Goal: Task Accomplishment & Management: Use online tool/utility

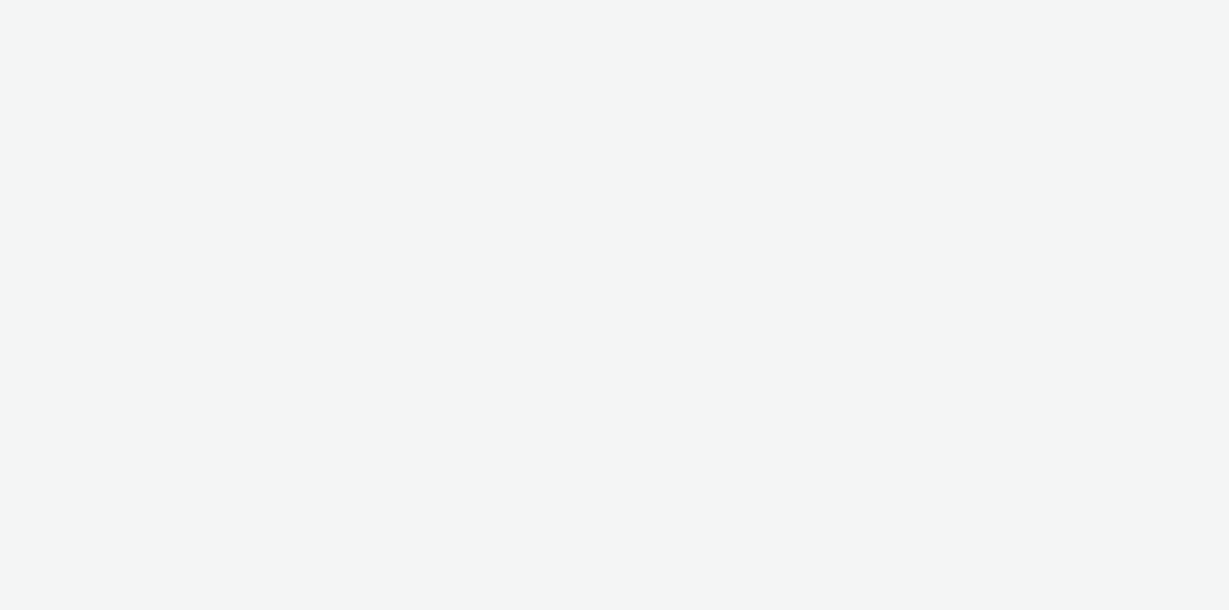
select select "79162ed7-0017-4339-93b0-3399b708648f"
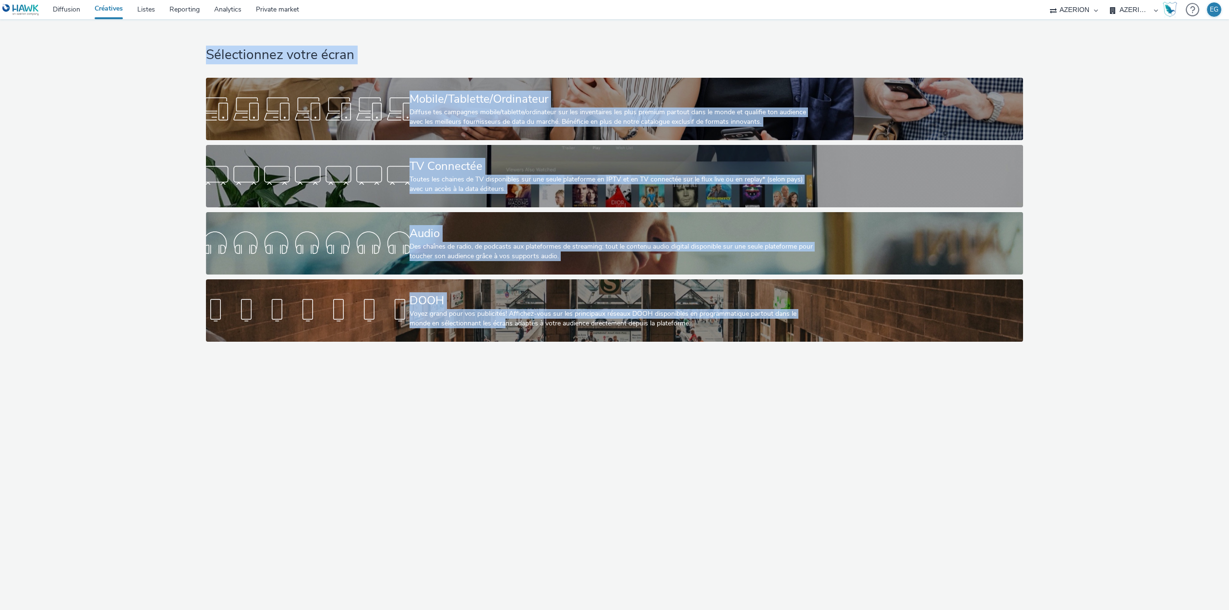
drag, startPoint x: 504, startPoint y: 524, endPoint x: 179, endPoint y: 55, distance: 571.1
click at [179, 55] on div "Sélectionnez votre écran Mobile/Tablette/Ordinateur Diffuse tes campagnes mobil…" at bounding box center [614, 314] width 1229 height 591
click at [179, 55] on div "Sélectionnez votre écran Mobile/Tablette/Ordinateur Diffuse tes campagnes mobil…" at bounding box center [614, 182] width 1235 height 327
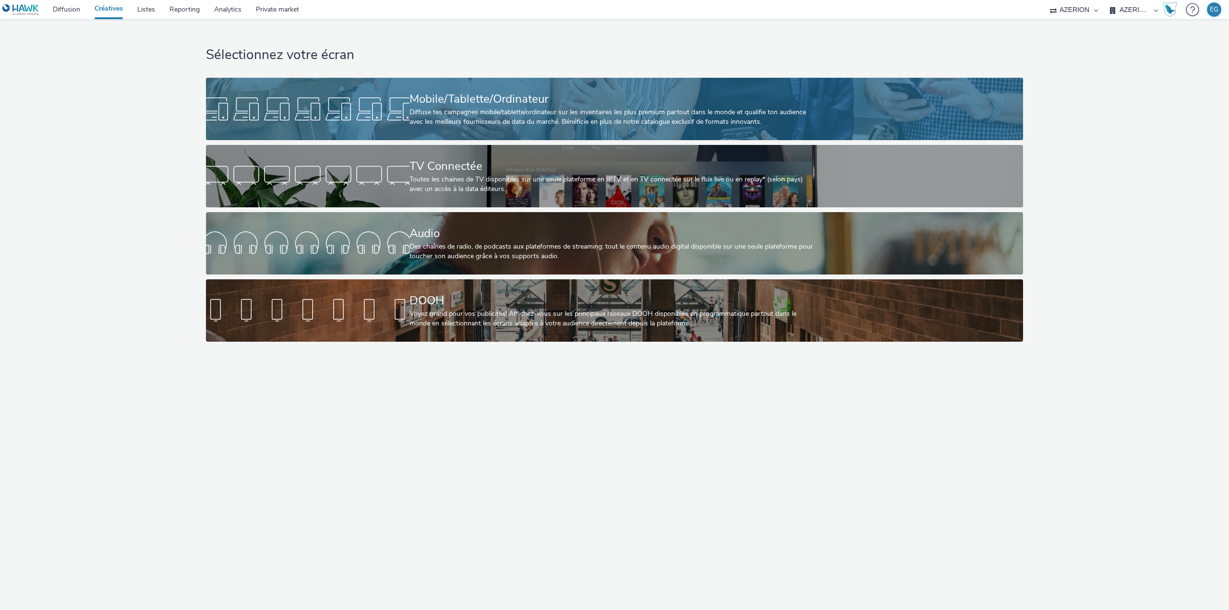
click at [453, 107] on div "Mobile/Tablette/Ordinateur" at bounding box center [612, 99] width 406 height 17
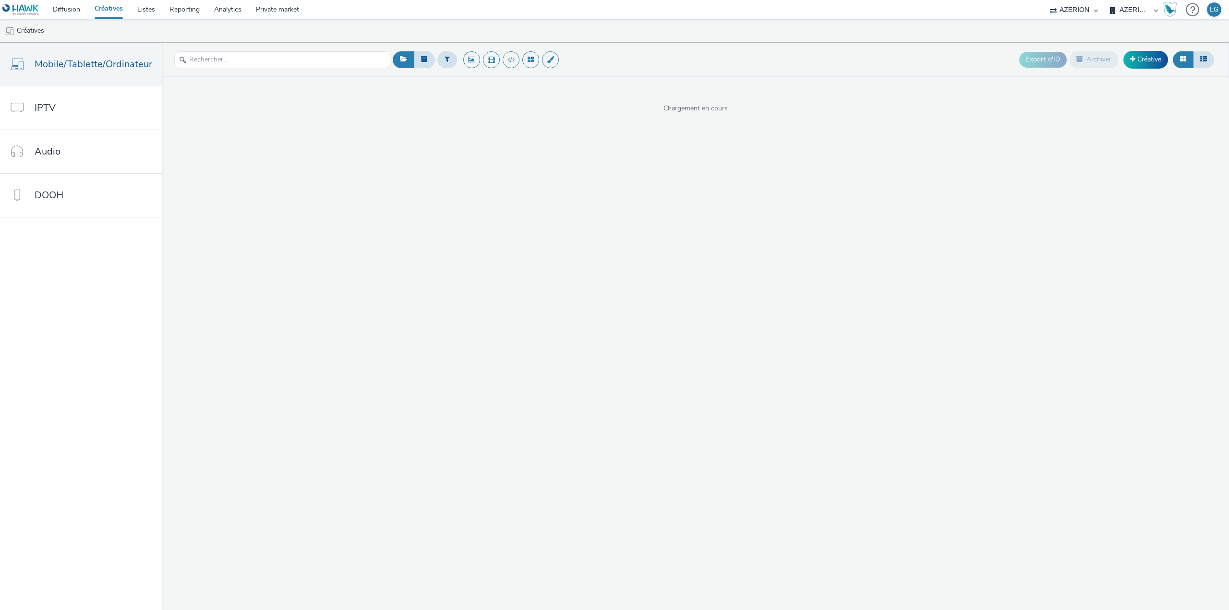
click at [1042, 43] on header "Export d'ID Archiver Créative" at bounding box center [695, 60] width 1067 height 34
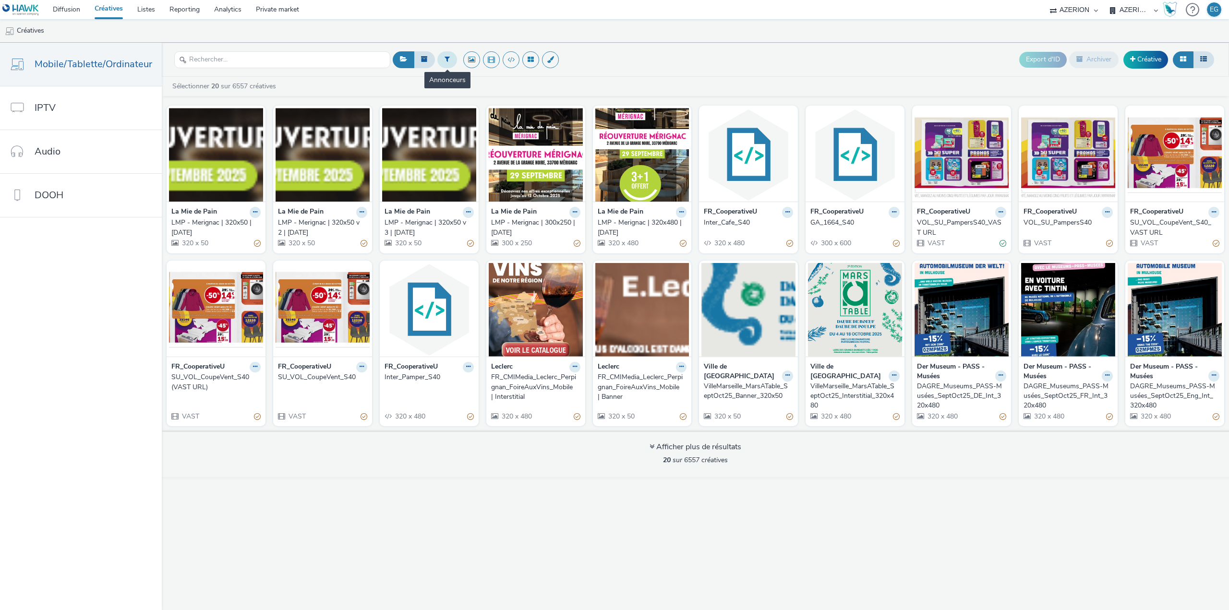
click at [444, 60] on icon at bounding box center [446, 59] width 5 height 7
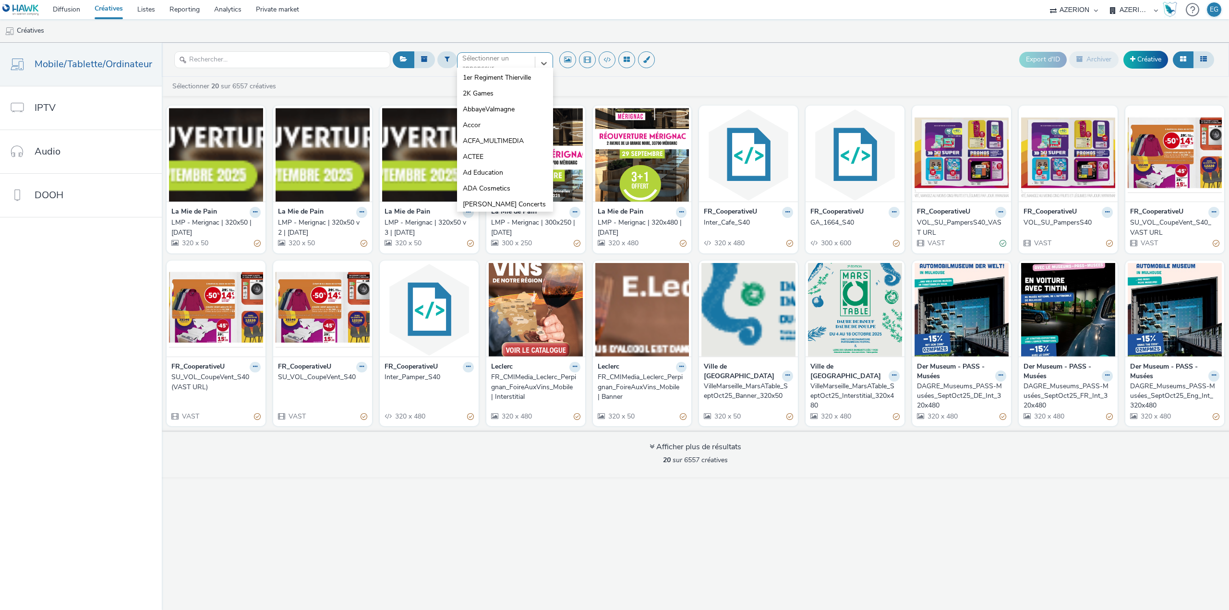
click at [510, 68] on div "option 1er Regiment Thierville focused, 1 of 10. 10 results available. Use Up a…" at bounding box center [505, 59] width 96 height 15
type input "interf"
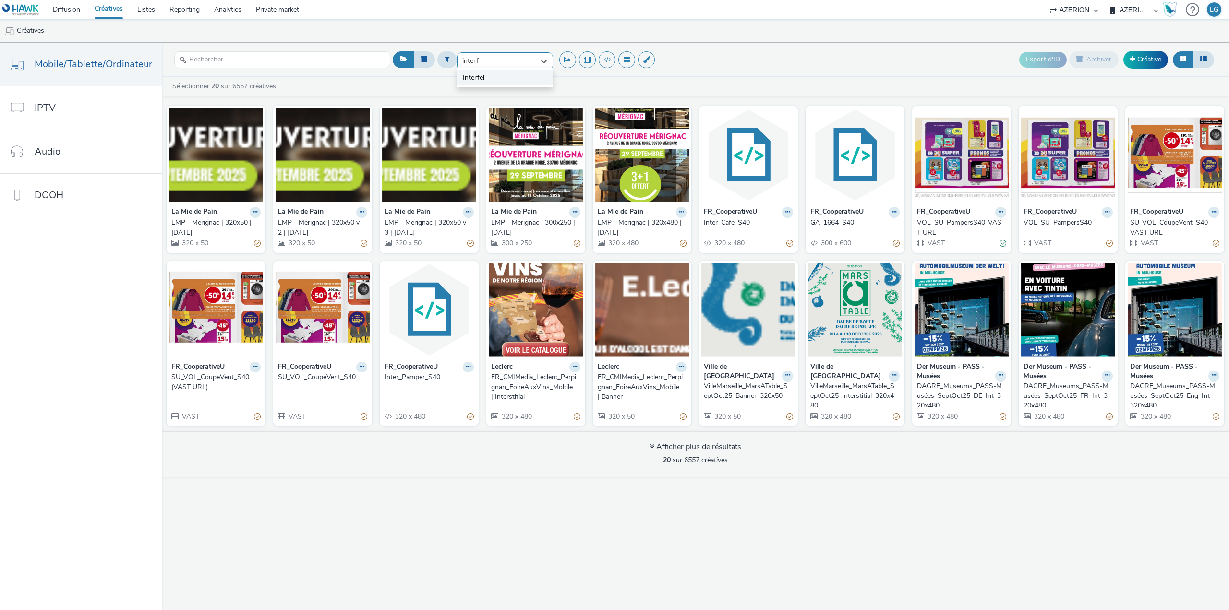
click at [486, 76] on li "Interfel" at bounding box center [505, 78] width 96 height 16
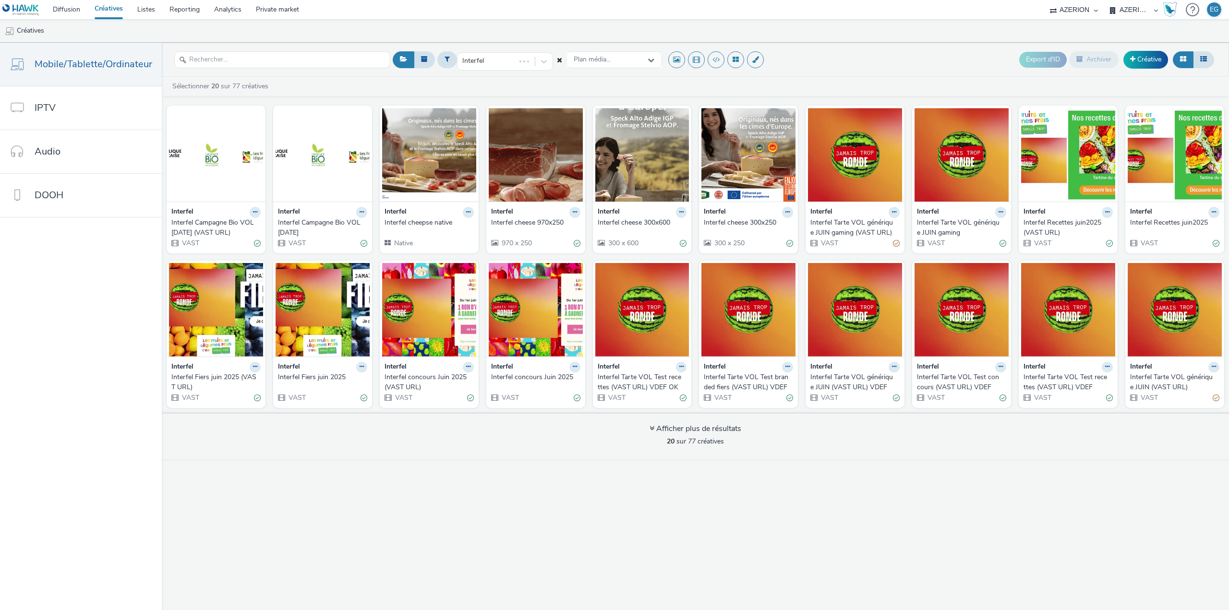
click at [693, 522] on div "Interfel Plan média... Export d'ID Archiver Créative Sélectionner 20 sur 77 cré…" at bounding box center [695, 326] width 1067 height 567
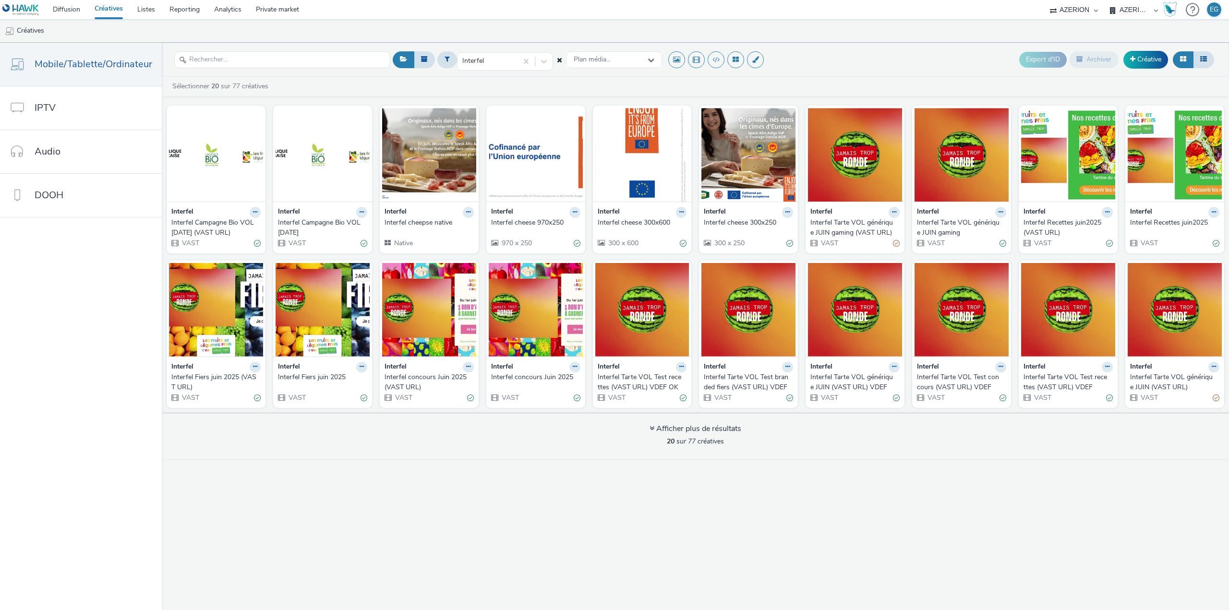
click at [698, 410] on div "Interfel Interfel Campagne Bio VOL sept25 (VAST URL) VAST Interfel Interfel Cam…" at bounding box center [695, 256] width 1067 height 311
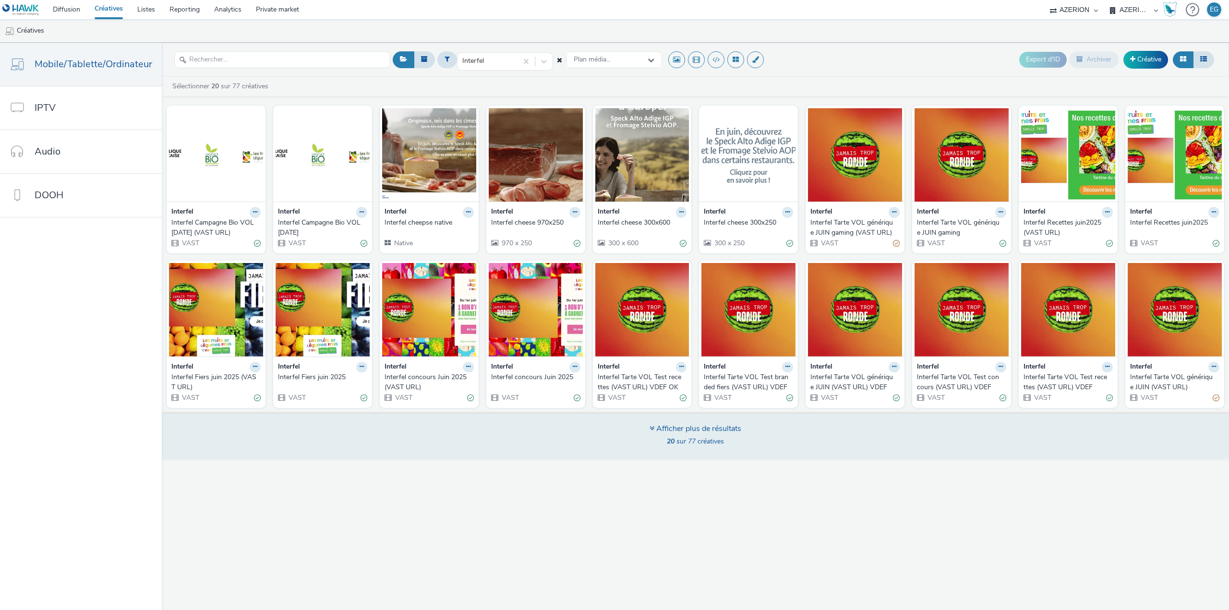
click at [698, 436] on div "Afficher plus de résultats 20 sur 77 créatives" at bounding box center [695, 436] width 92 height 26
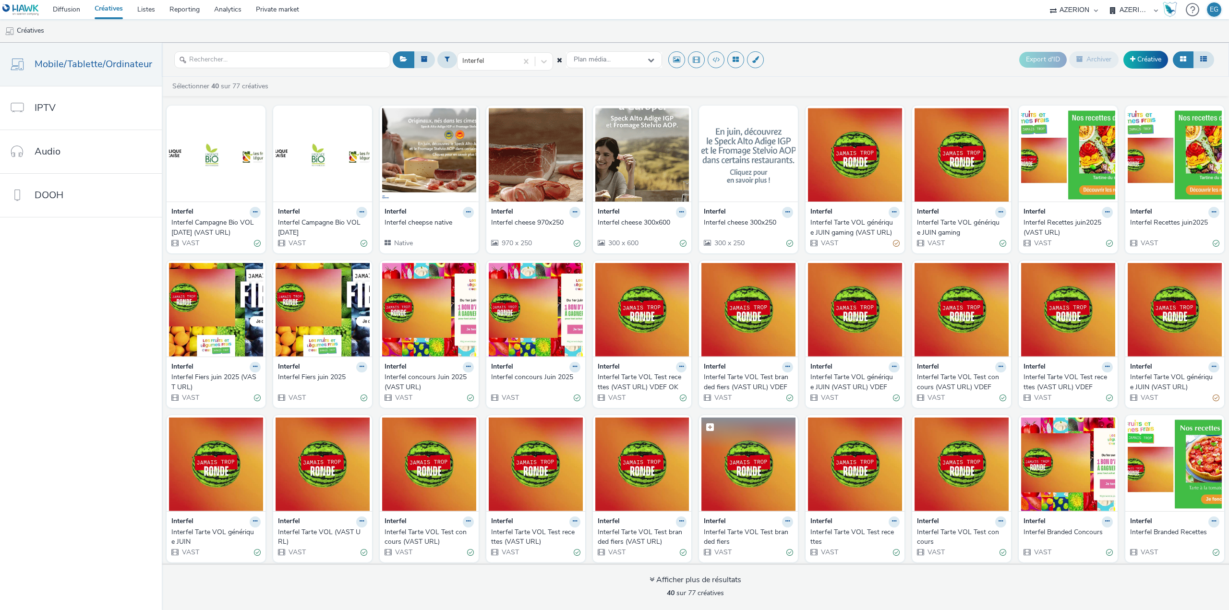
scroll to position [158, 0]
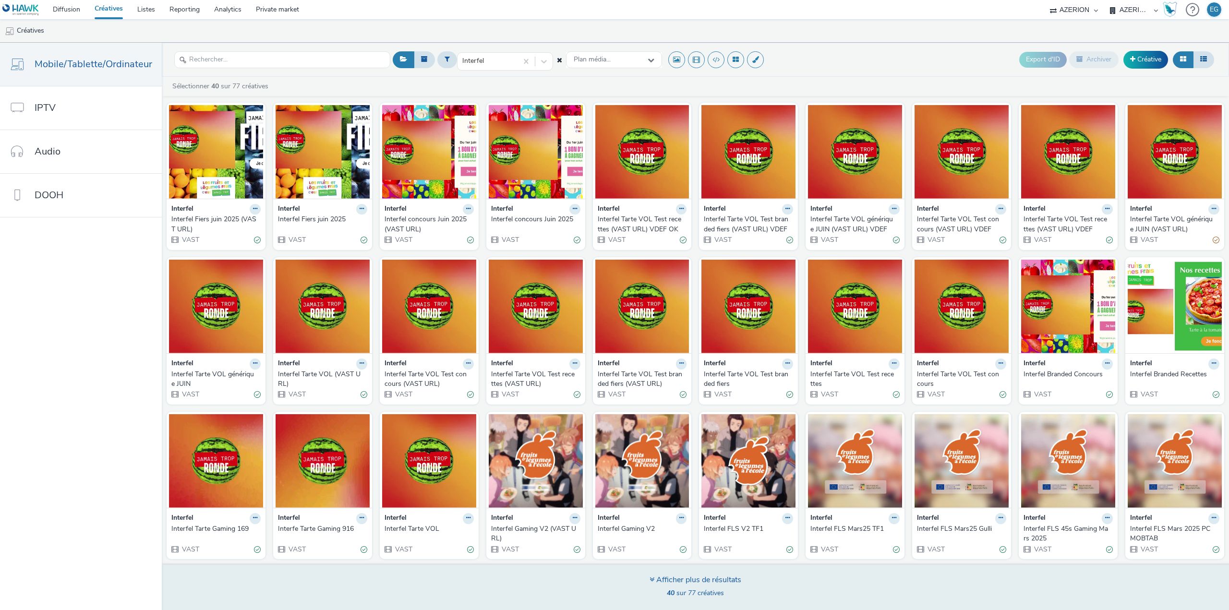
click at [676, 595] on span "40 sur 77 créatives" at bounding box center [695, 592] width 57 height 9
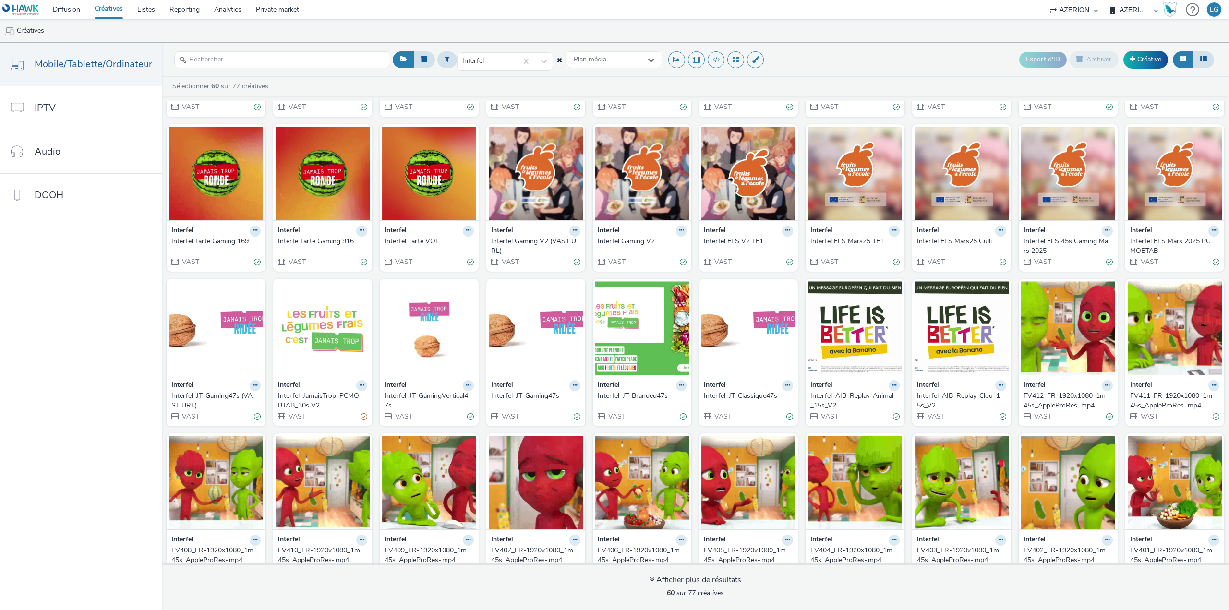
scroll to position [467, 0]
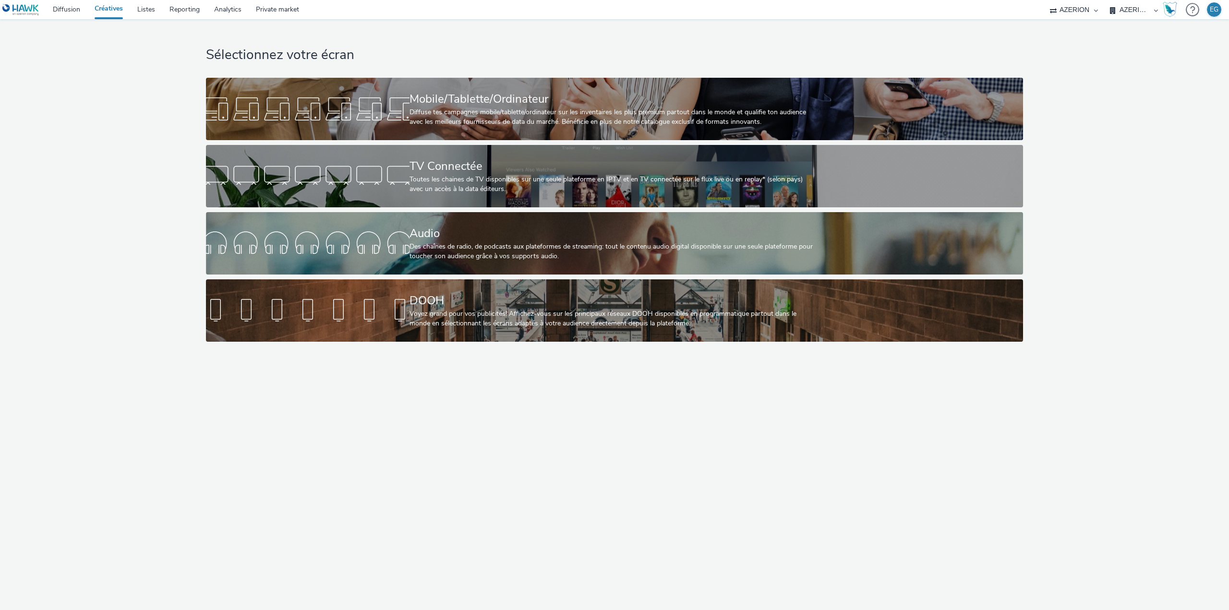
select select "79162ed7-0017-4339-93b0-3399b708648f"
click at [485, 454] on div "Sélectionnez votre écran Mobile/Tablette/Ordinateur Diffuse tes campagnes mobil…" at bounding box center [614, 314] width 1229 height 591
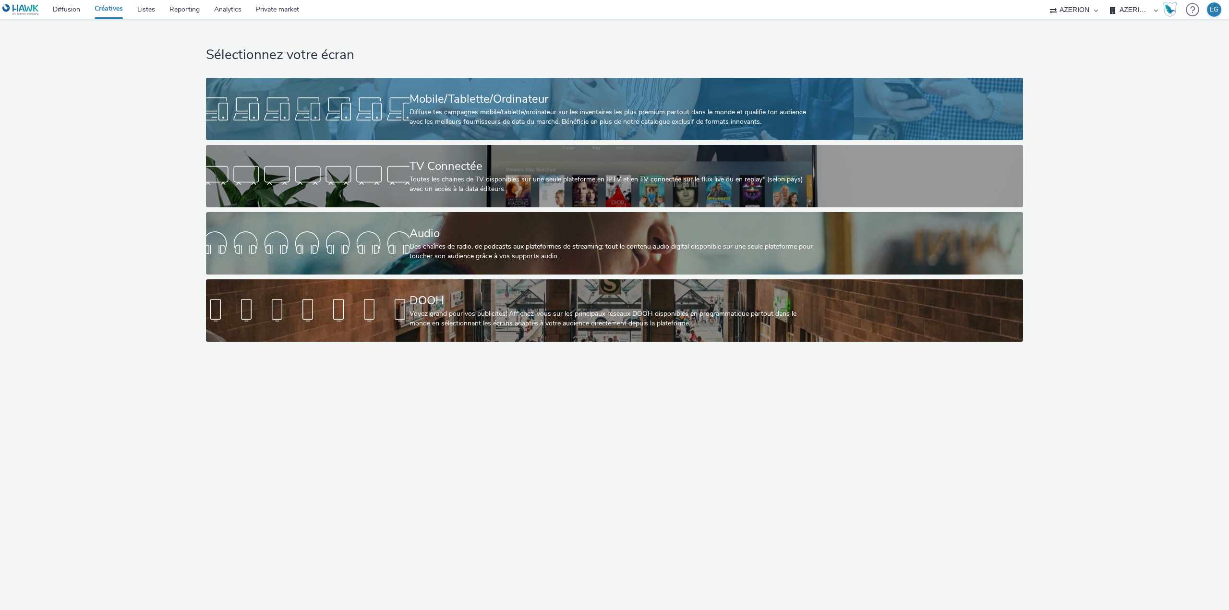
click at [514, 104] on div "Mobile/Tablette/Ordinateur" at bounding box center [612, 99] width 406 height 17
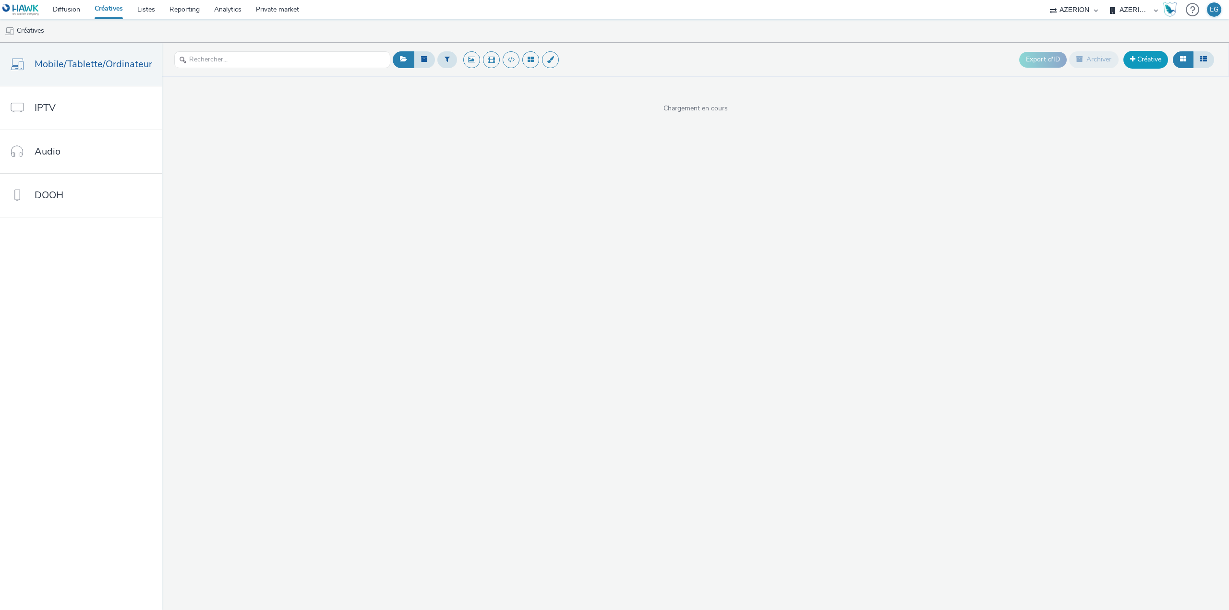
click at [1154, 62] on link "Créative" at bounding box center [1145, 59] width 45 height 17
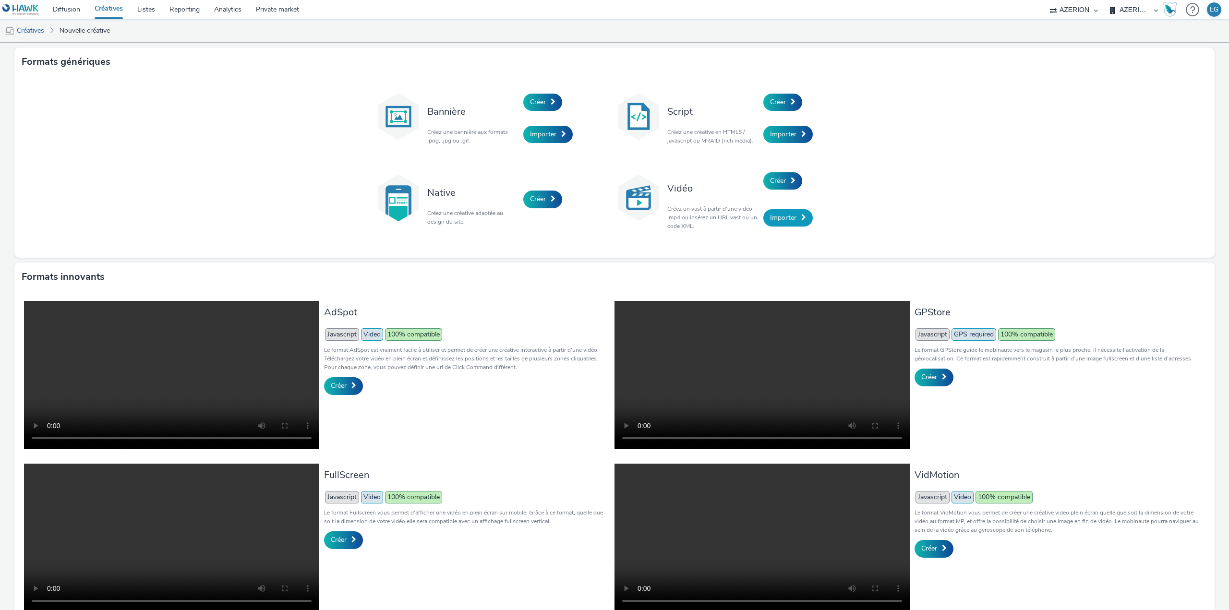
click at [770, 219] on span "Importer" at bounding box center [783, 217] width 26 height 9
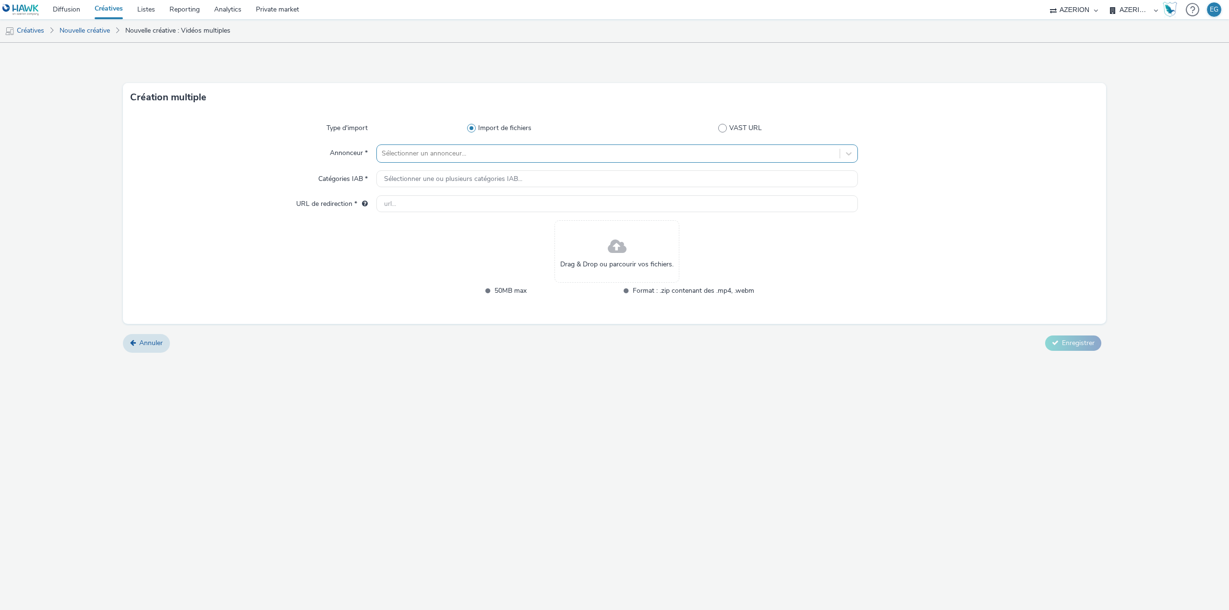
click at [424, 156] on div at bounding box center [608, 154] width 453 height 12
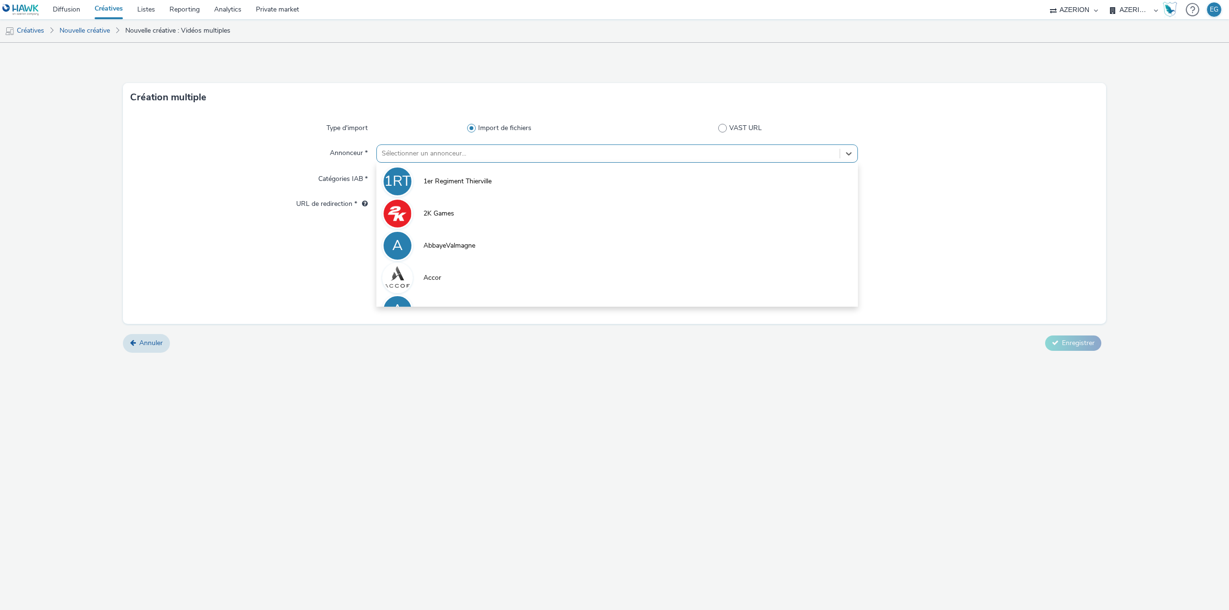
drag, startPoint x: 281, startPoint y: 156, endPoint x: 332, endPoint y: 158, distance: 50.4
click at [282, 156] on div "Annonceur *" at bounding box center [254, 153] width 246 height 18
click at [439, 149] on div at bounding box center [608, 154] width 453 height 12
type input "interf"
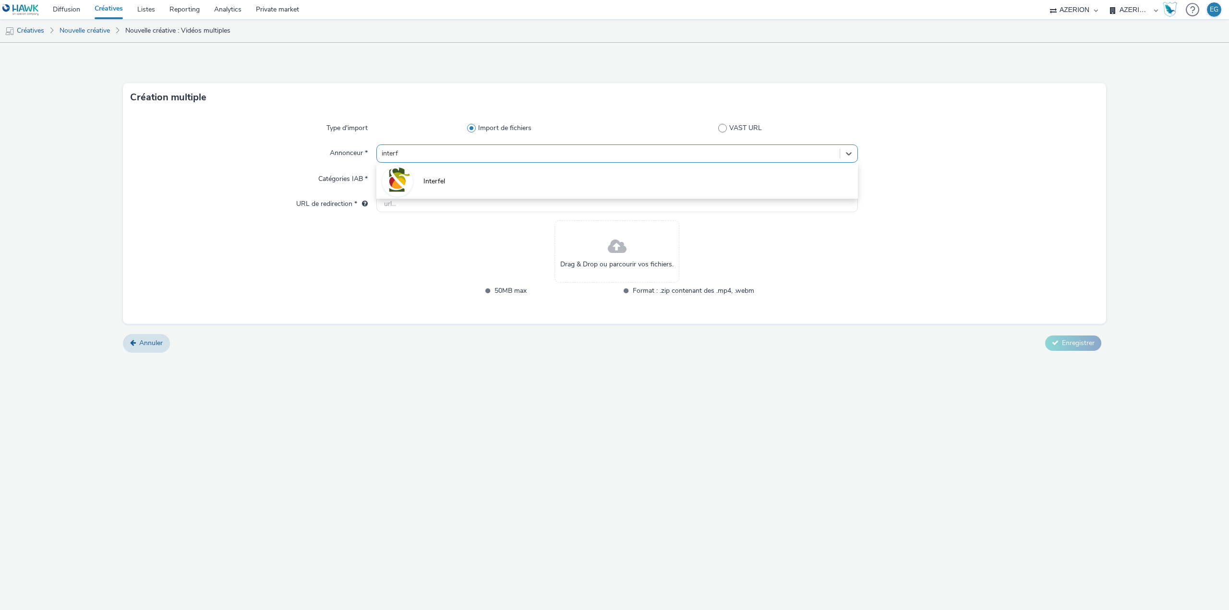
click at [441, 189] on li "Interfel" at bounding box center [616, 181] width 481 height 32
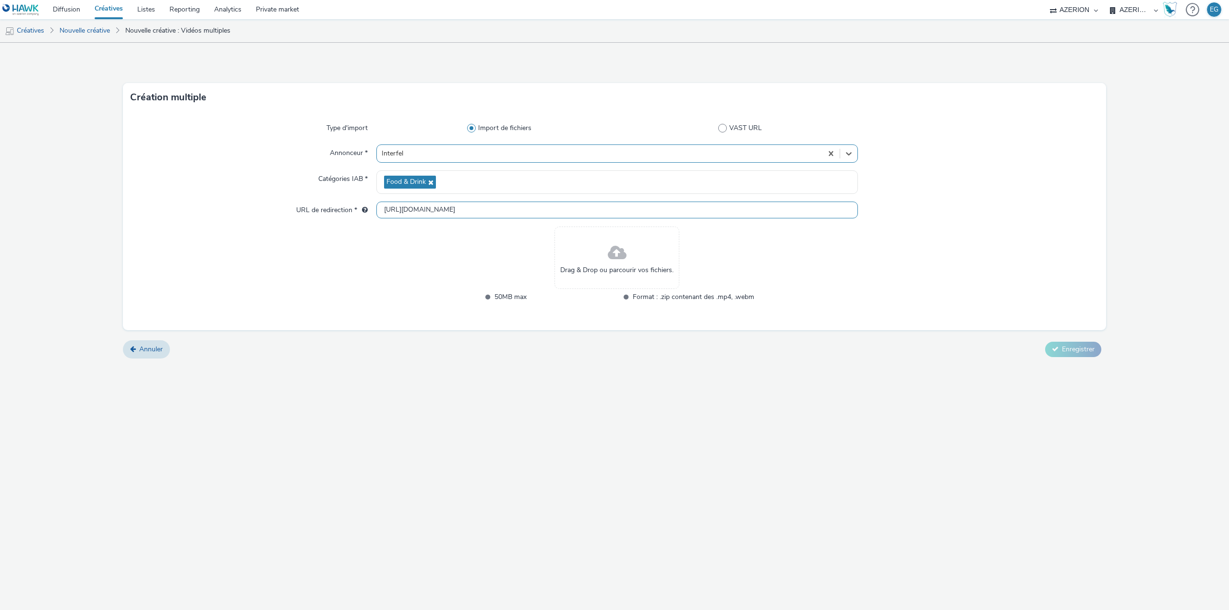
click at [413, 207] on input "http://interfel.com" at bounding box center [616, 210] width 481 height 17
paste input "s://www.lesfruitsetlegumesfrais.com/campagnes/european-fraich-force?utm_source=…"
type input "[URL][DOMAIN_NAME]"
click at [504, 488] on div "Création multiple Type d'import Import de fichiers VAST URL Annonceur * Interfe…" at bounding box center [614, 326] width 1229 height 567
click at [636, 266] on span "Drag & Drop ou parcourir vos fichiers." at bounding box center [616, 270] width 113 height 10
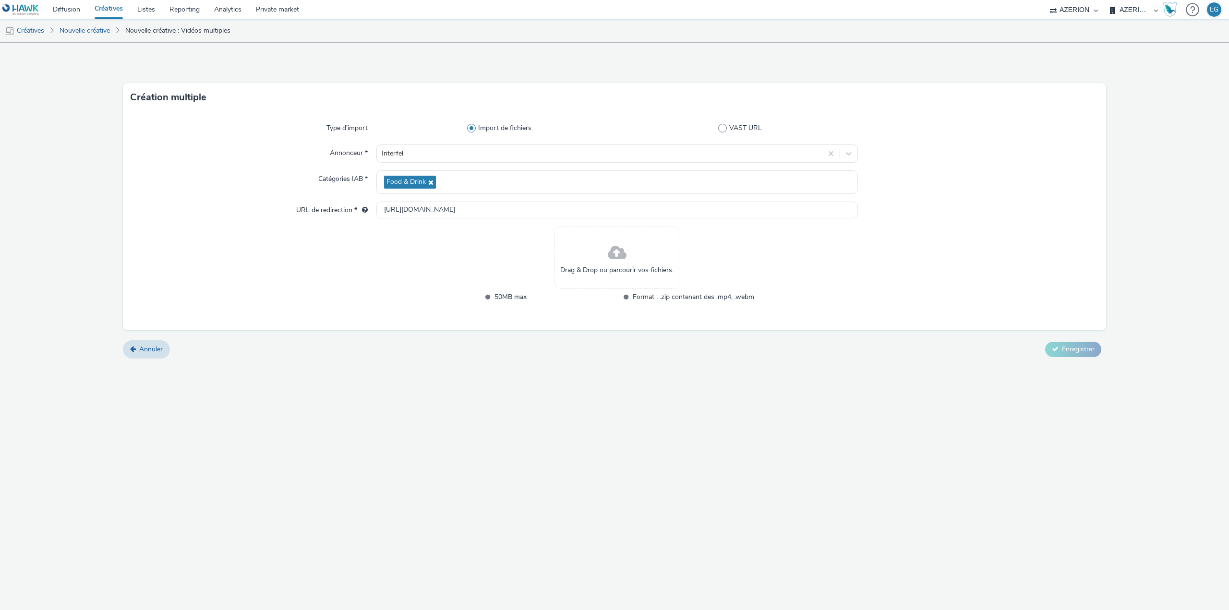
click at [589, 241] on div "Drag & Drop ou parcourir vos fichiers." at bounding box center [616, 258] width 125 height 62
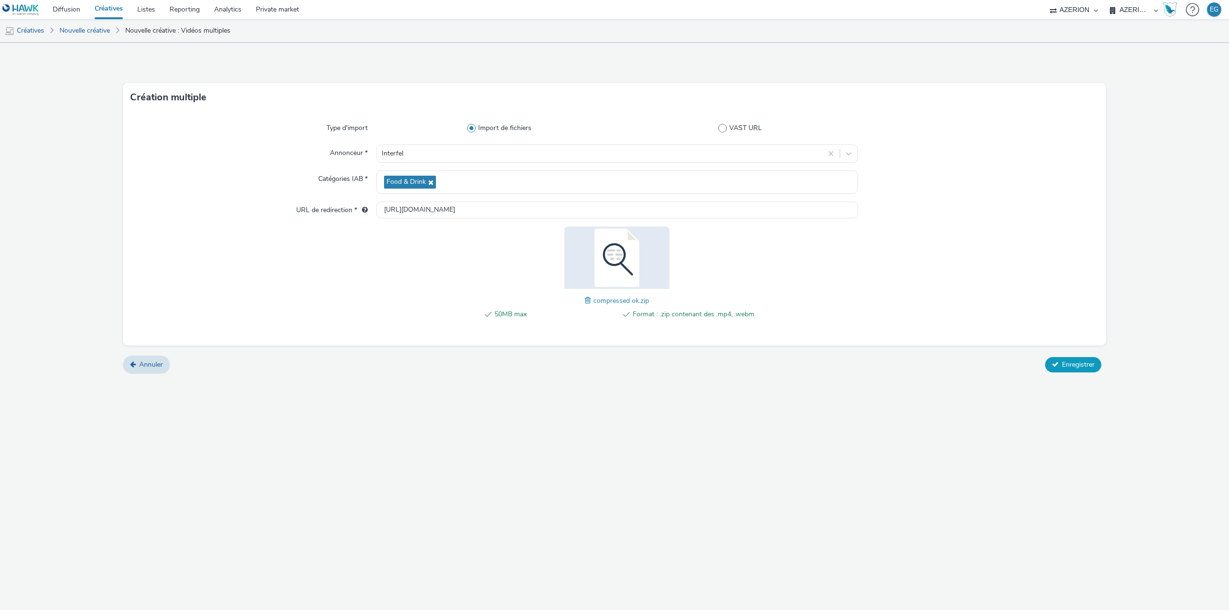
click at [1061, 369] on button "Enregistrer" at bounding box center [1073, 364] width 56 height 15
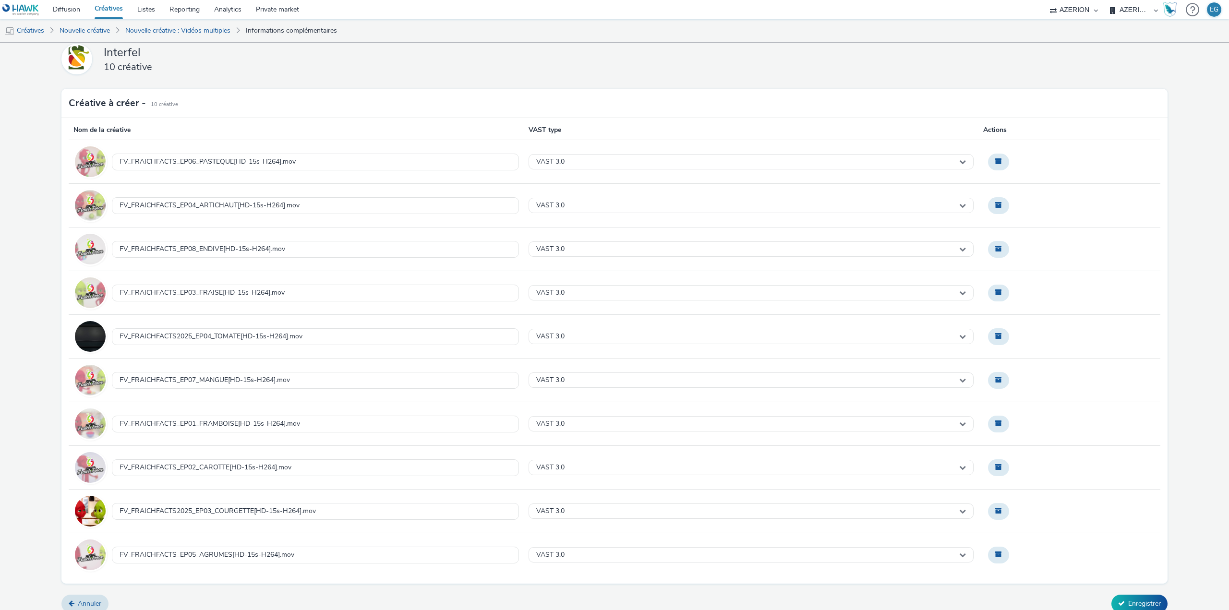
scroll to position [16, 0]
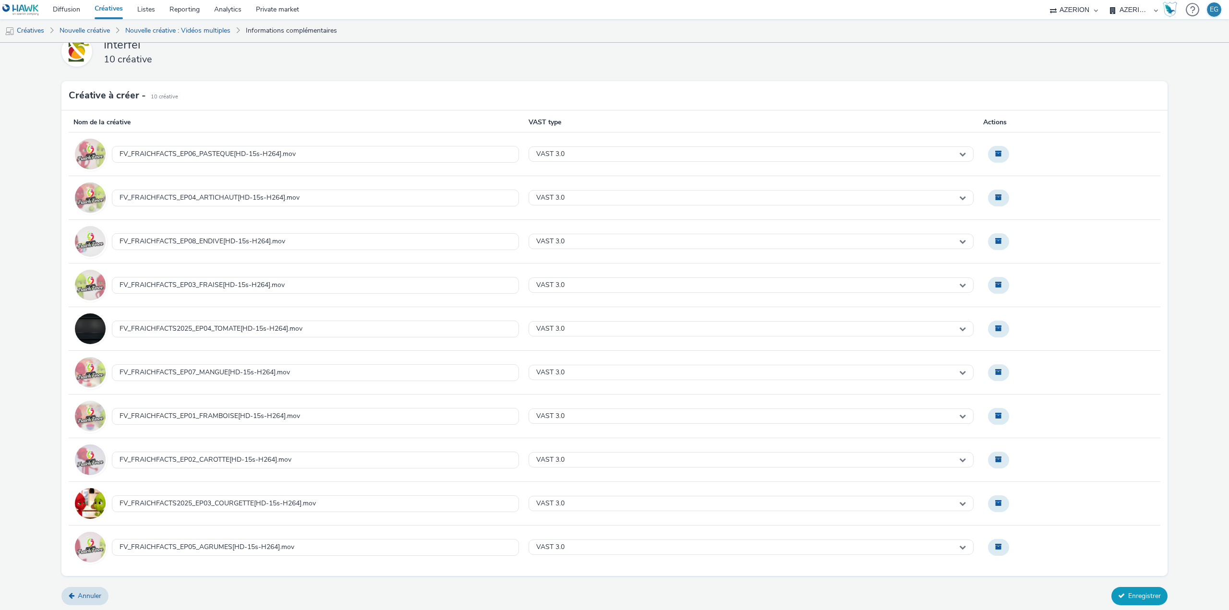
click at [1135, 596] on button "Enregistrer" at bounding box center [1139, 596] width 56 height 18
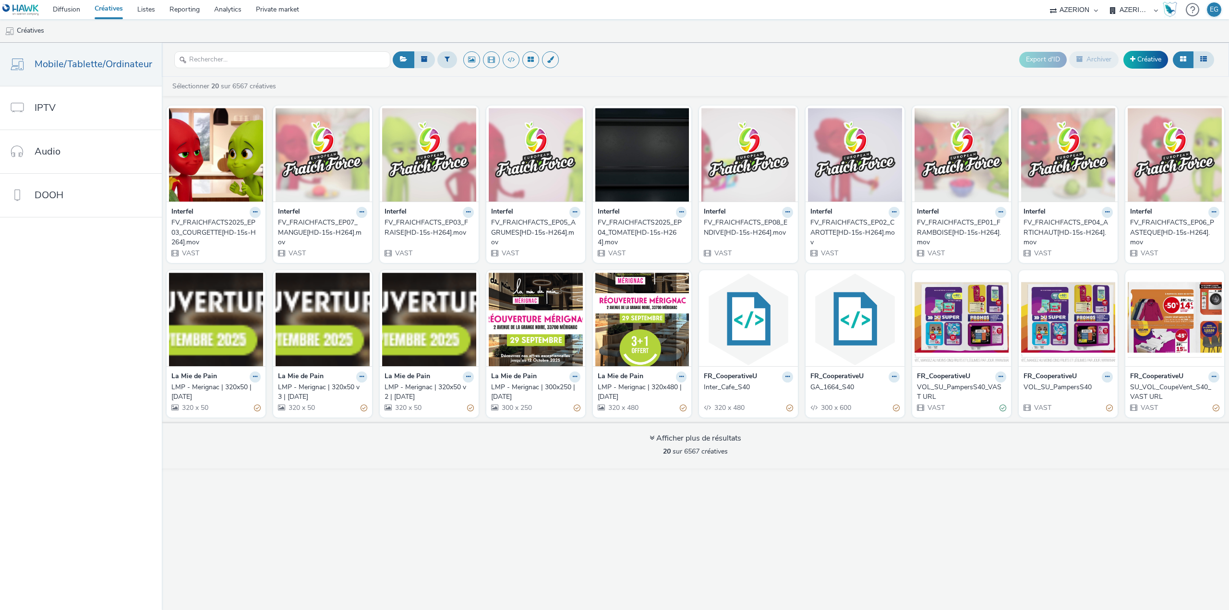
click at [192, 235] on div "FV_FRAICHFACTS2025_EP03_COURGETTE[HD-15s-H264].mov" at bounding box center [213, 232] width 85 height 29
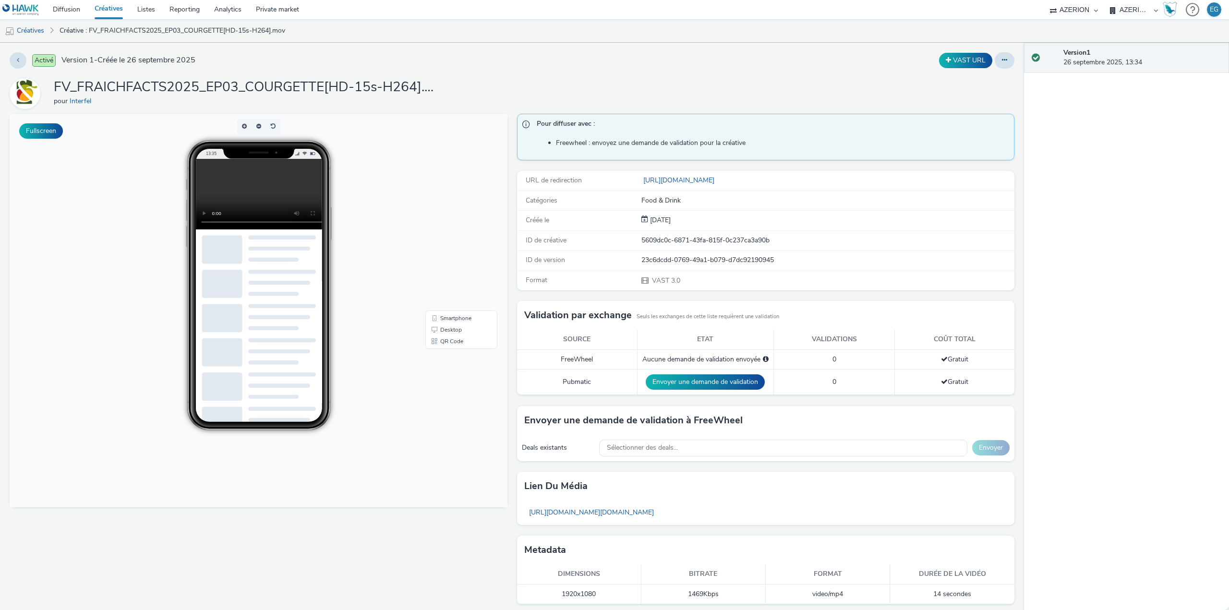
click at [108, 8] on link "Créatives" at bounding box center [108, 9] width 43 height 19
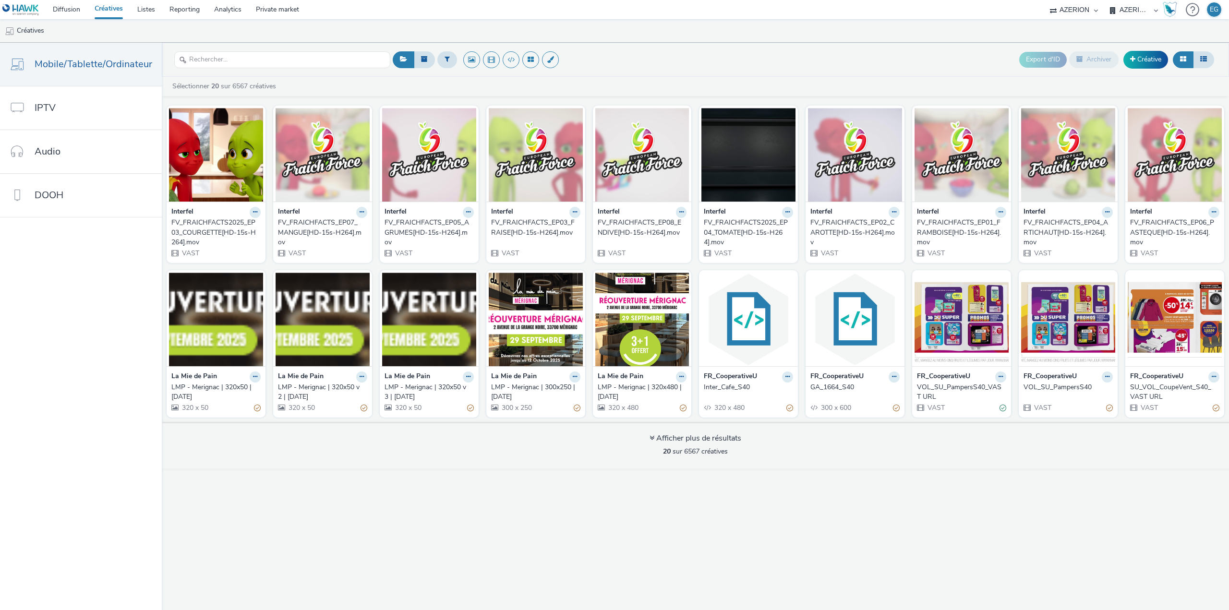
click at [113, 11] on link "Créatives" at bounding box center [108, 9] width 43 height 19
click at [789, 209] on button at bounding box center [787, 212] width 11 height 11
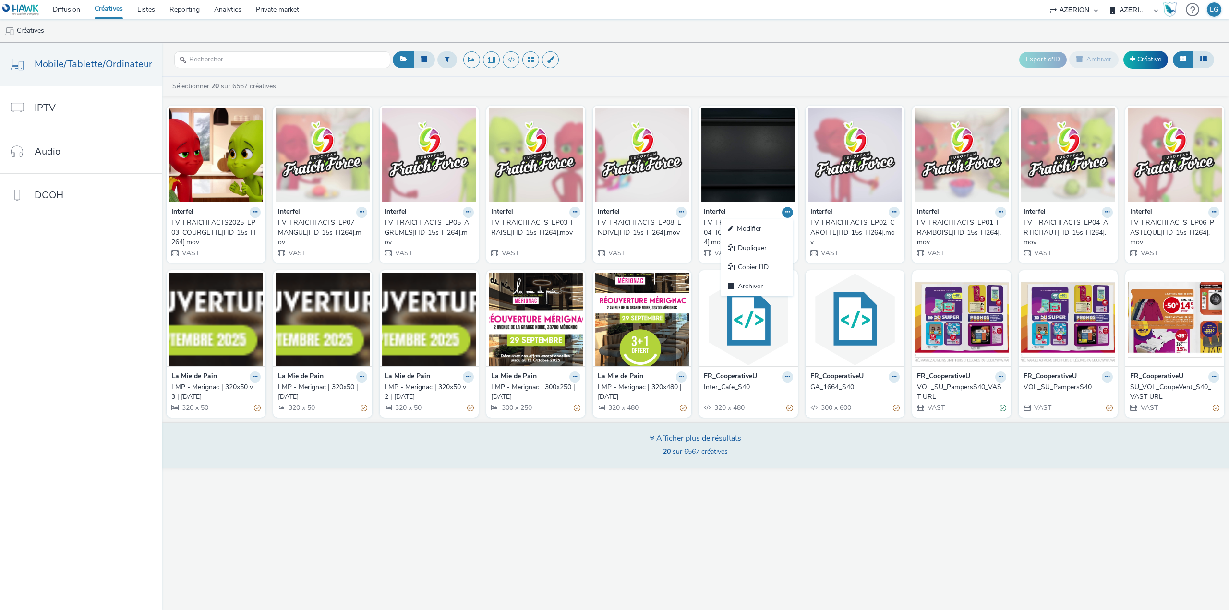
click at [469, 461] on div "Afficher plus de résultats 20 sur 6567 créatives" at bounding box center [695, 445] width 1074 height 47
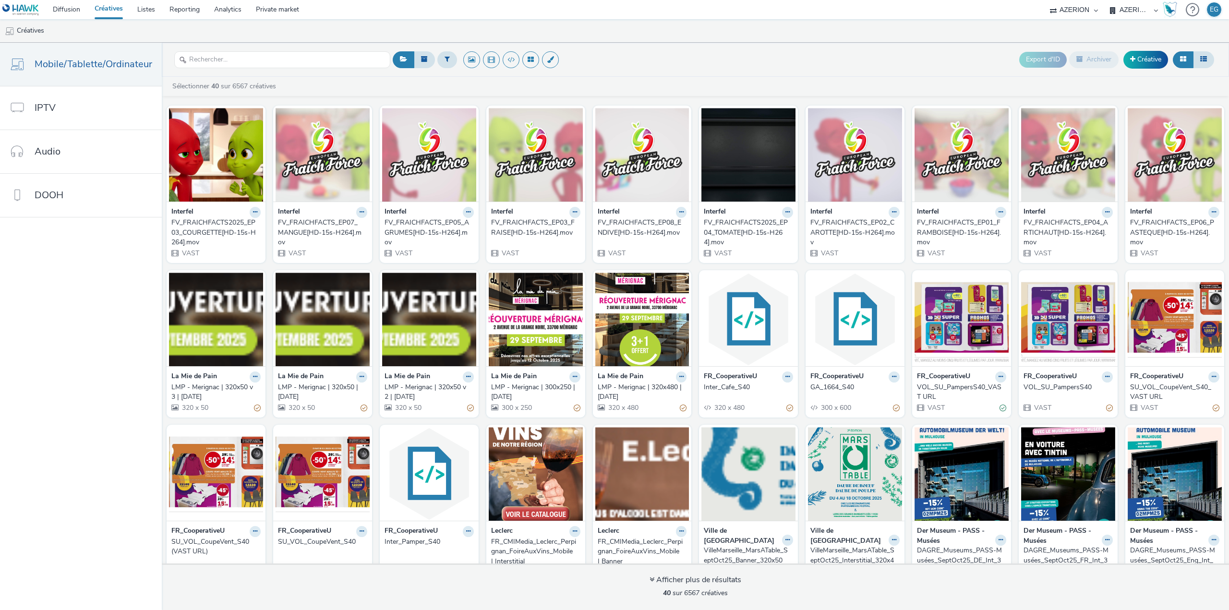
click at [386, 32] on ul "Créatives" at bounding box center [614, 30] width 1229 height 23
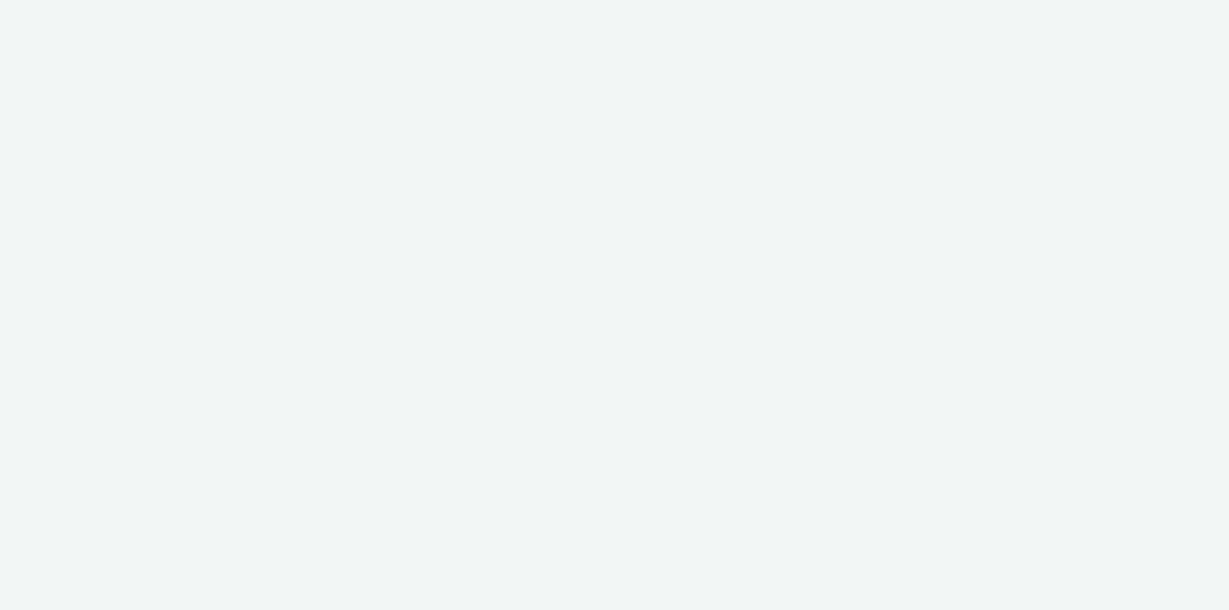
select select "79162ed7-0017-4339-93b0-3399b708648f"
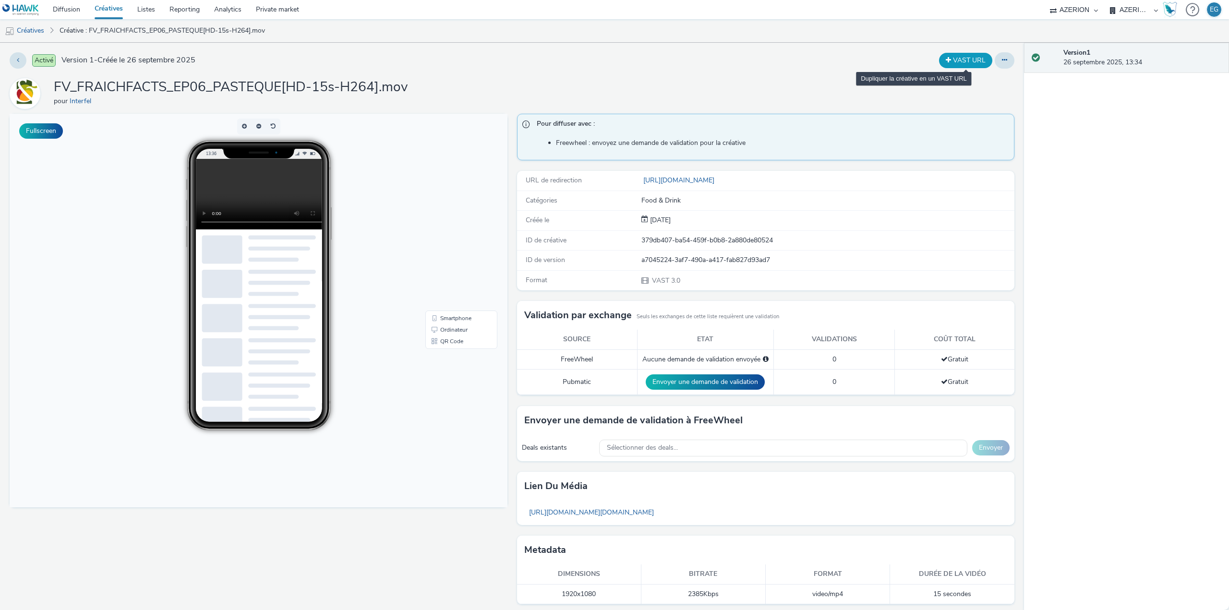
click at [956, 61] on button "VAST URL" at bounding box center [965, 60] width 53 height 15
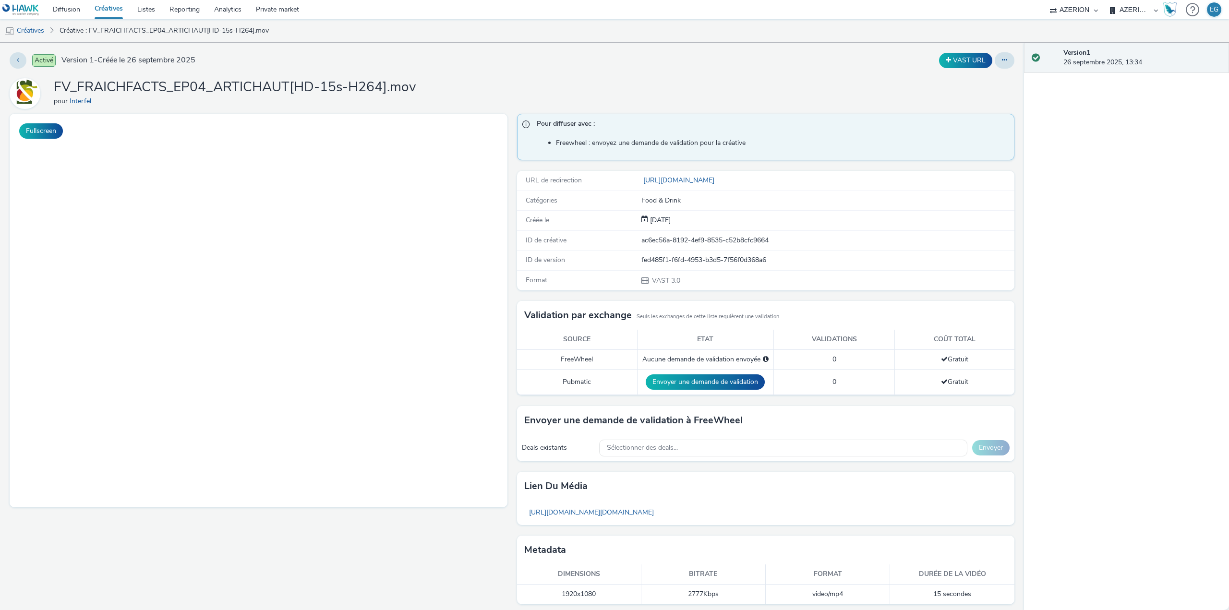
select select "79162ed7-0017-4339-93b0-3399b708648f"
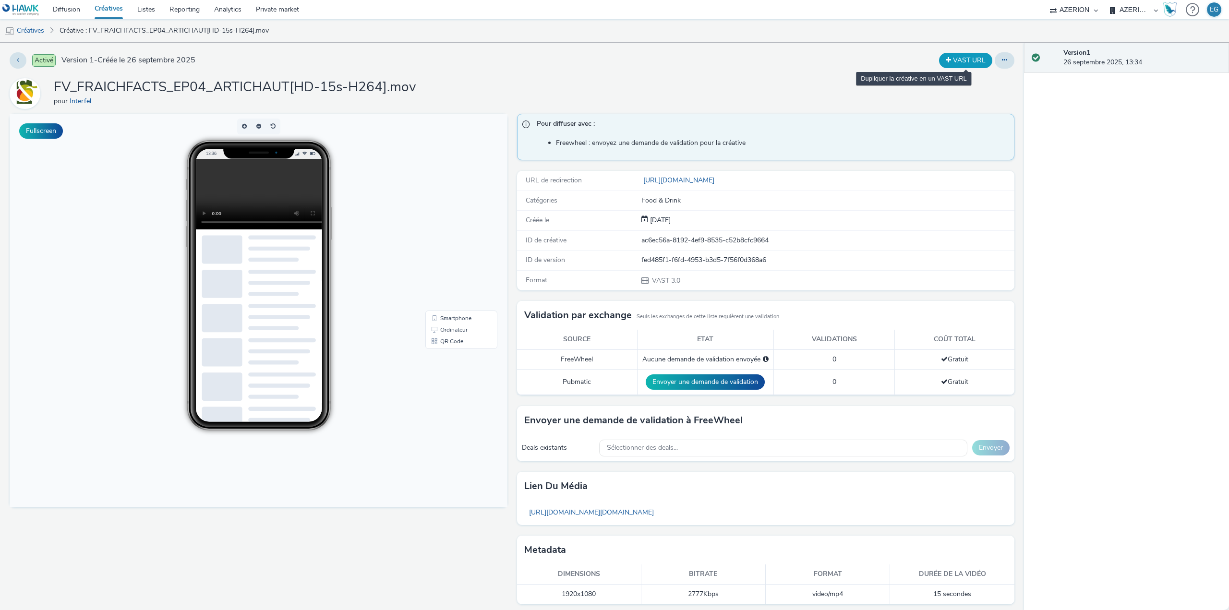
click at [962, 60] on button "VAST URL" at bounding box center [965, 60] width 53 height 15
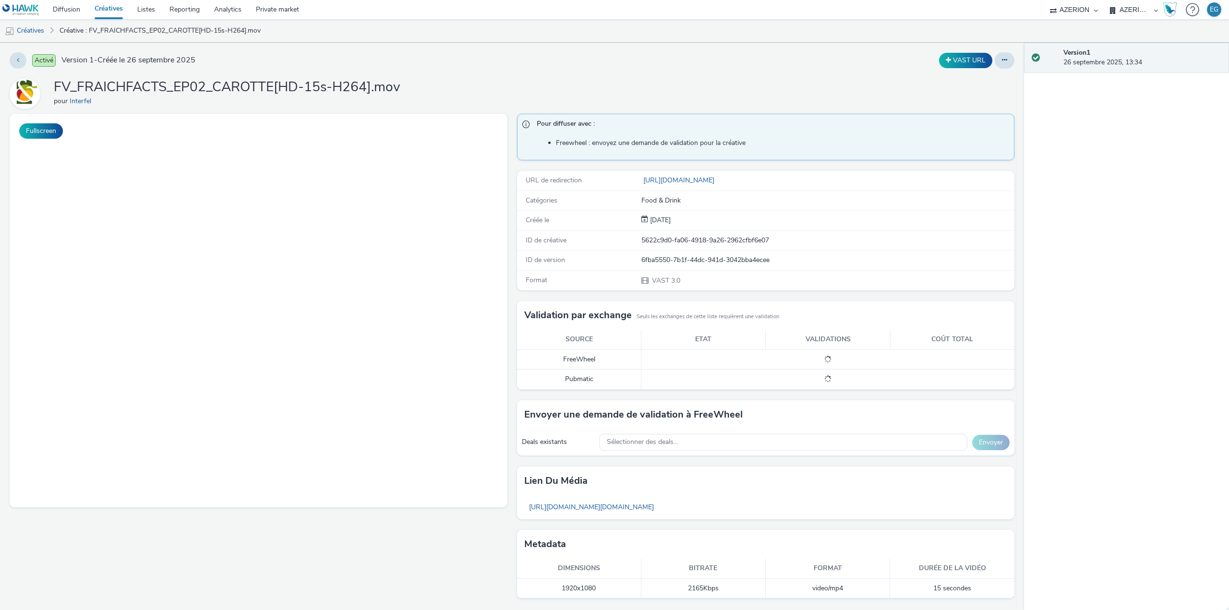
select select "79162ed7-0017-4339-93b0-3399b708648f"
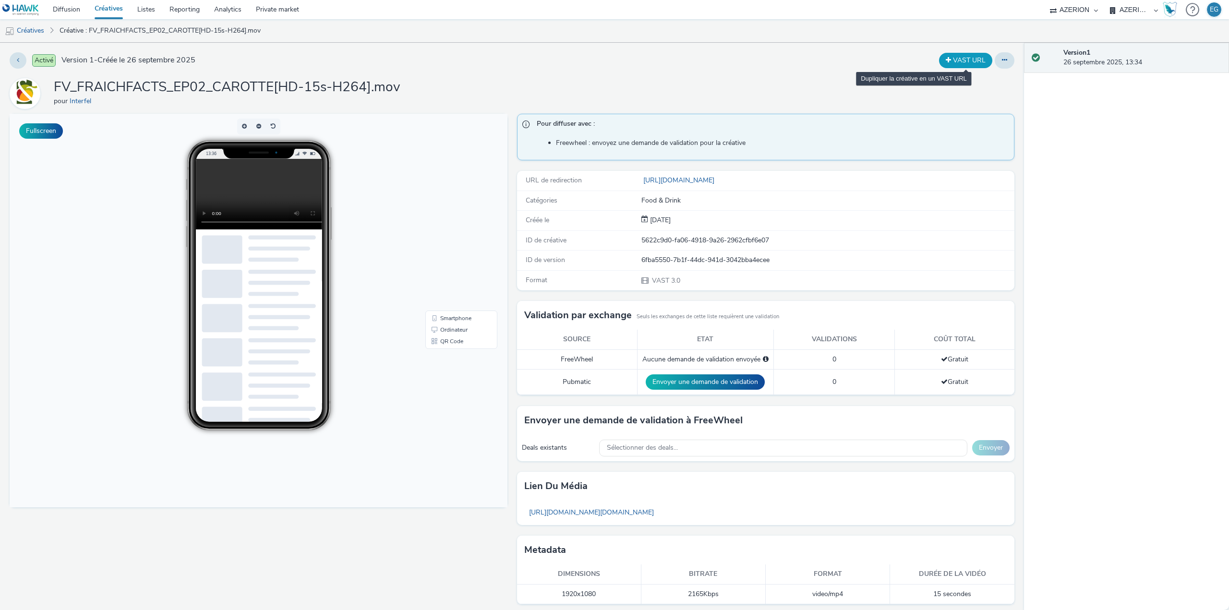
click at [954, 59] on button "VAST URL" at bounding box center [965, 60] width 53 height 15
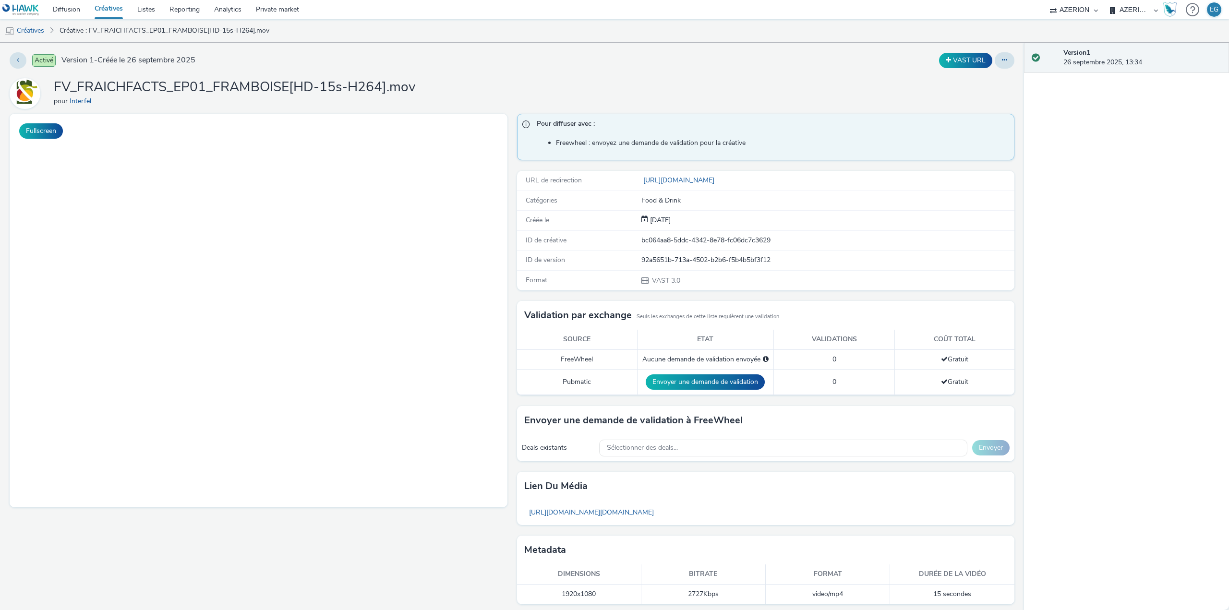
select select "79162ed7-0017-4339-93b0-3399b708648f"
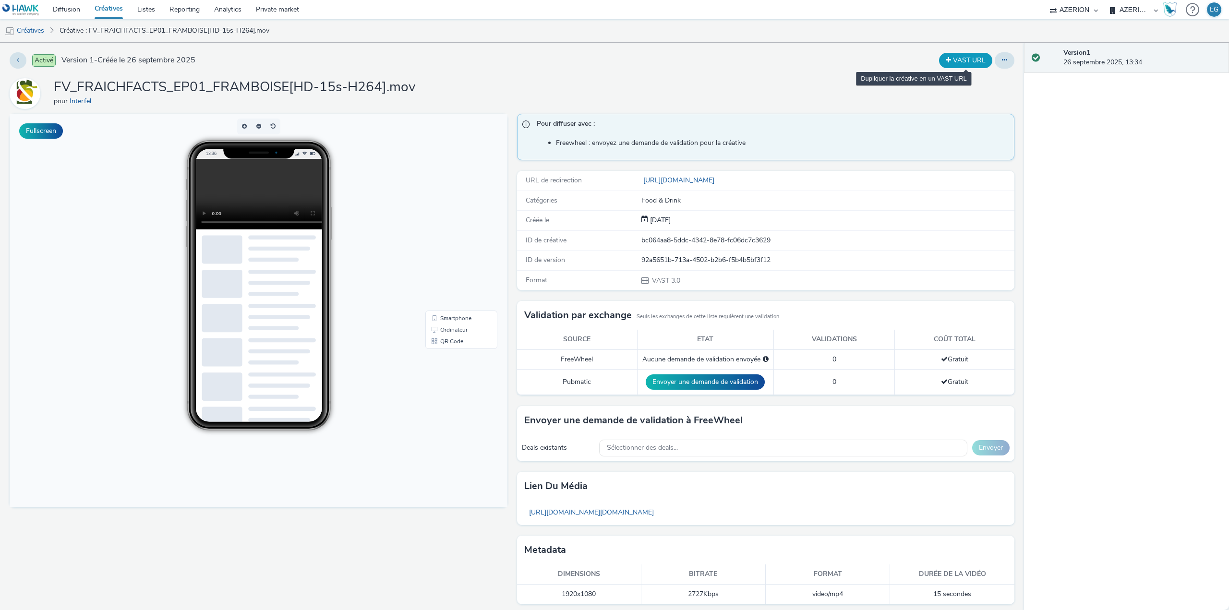
click at [964, 60] on button "VAST URL" at bounding box center [965, 60] width 53 height 15
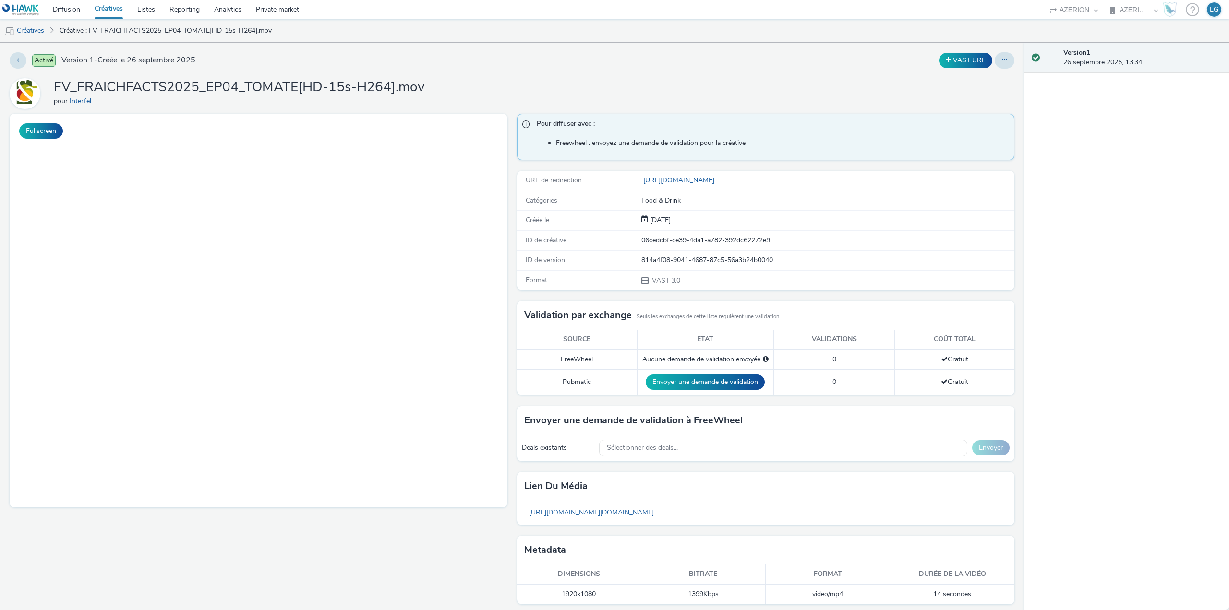
select select "79162ed7-0017-4339-93b0-3399b708648f"
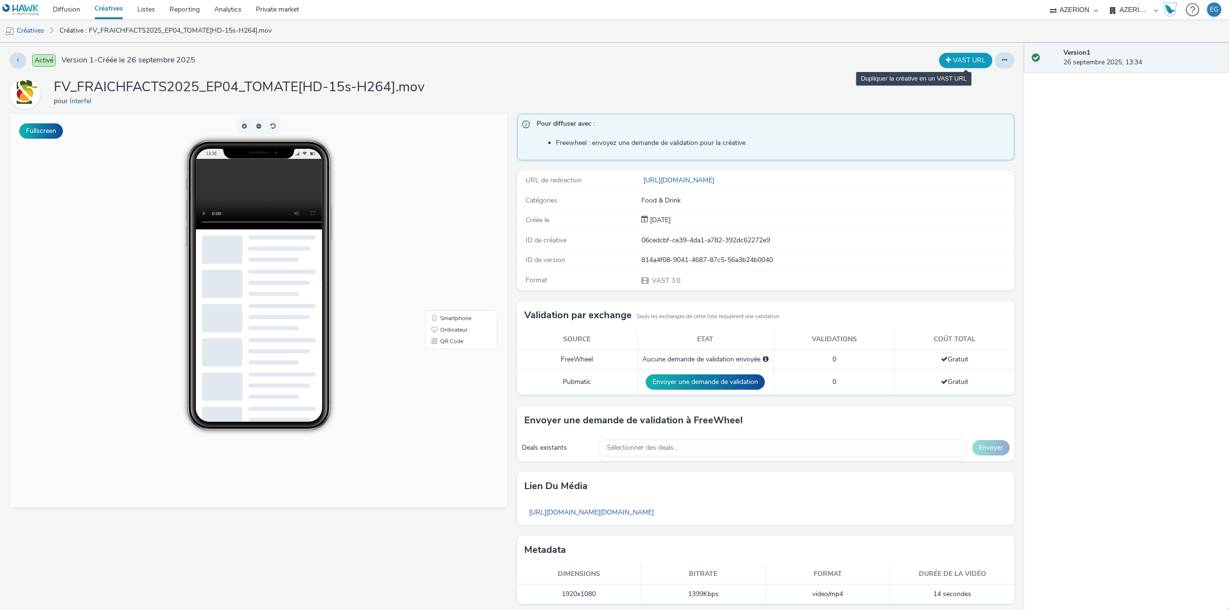
click at [952, 56] on button "VAST URL" at bounding box center [965, 60] width 53 height 15
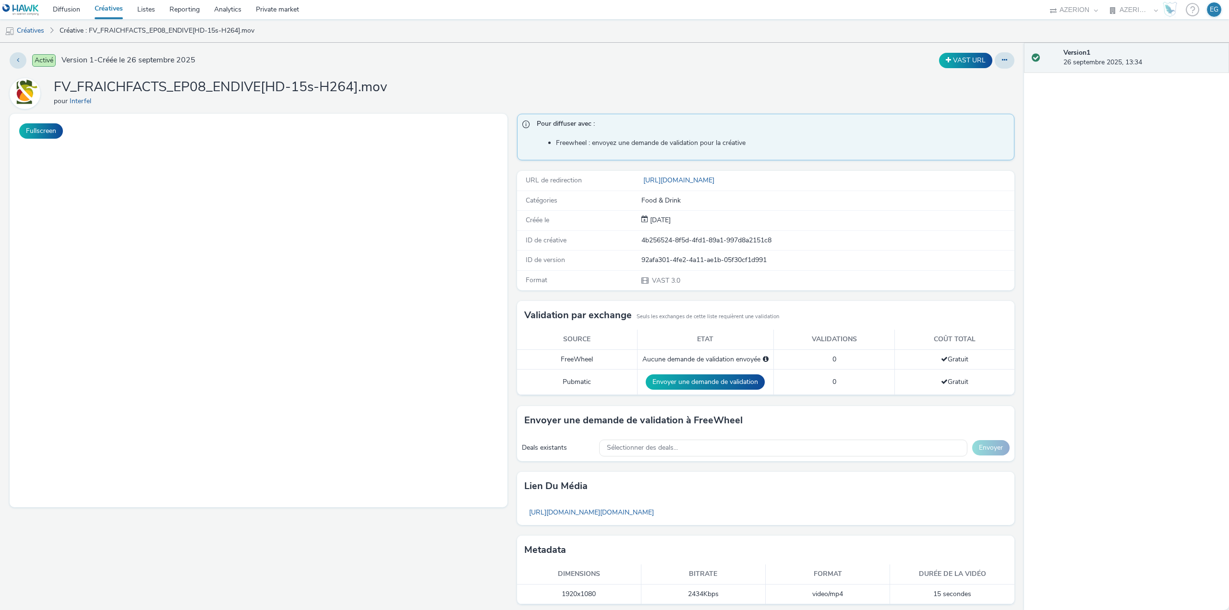
select select "79162ed7-0017-4339-93b0-3399b708648f"
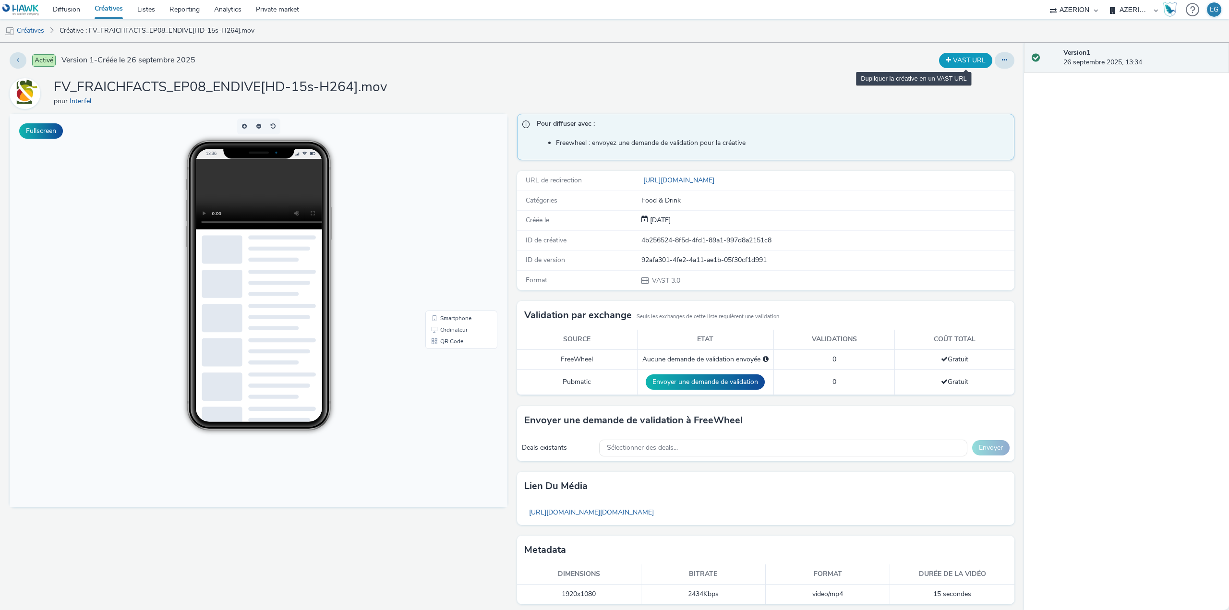
click at [949, 60] on button "VAST URL" at bounding box center [965, 60] width 53 height 15
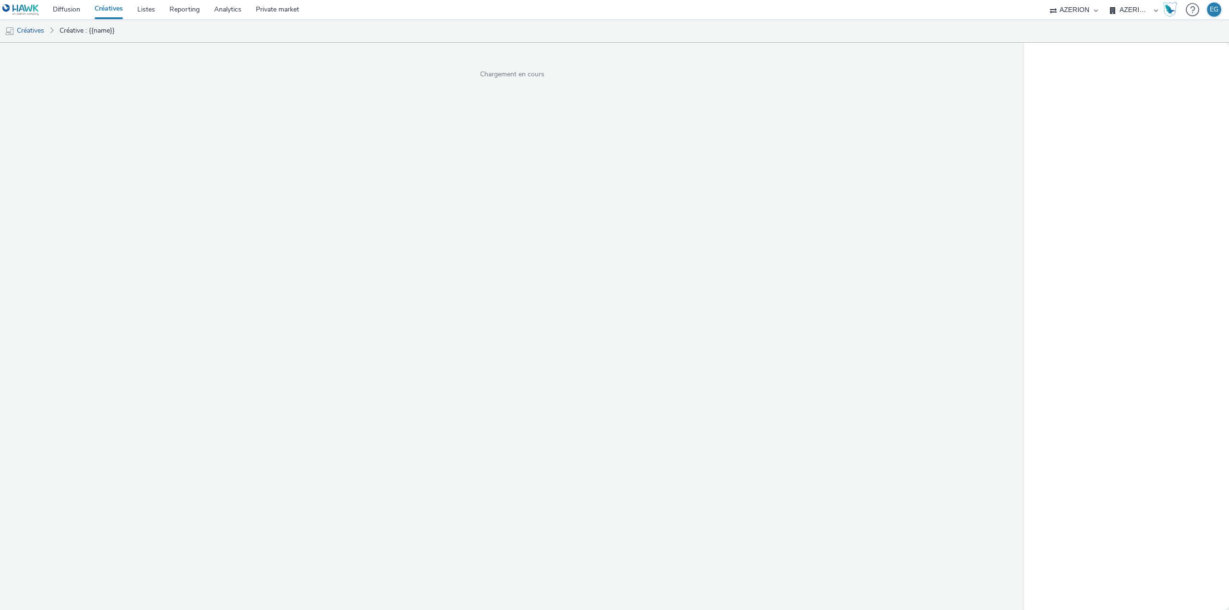
select select "79162ed7-0017-4339-93b0-3399b708648f"
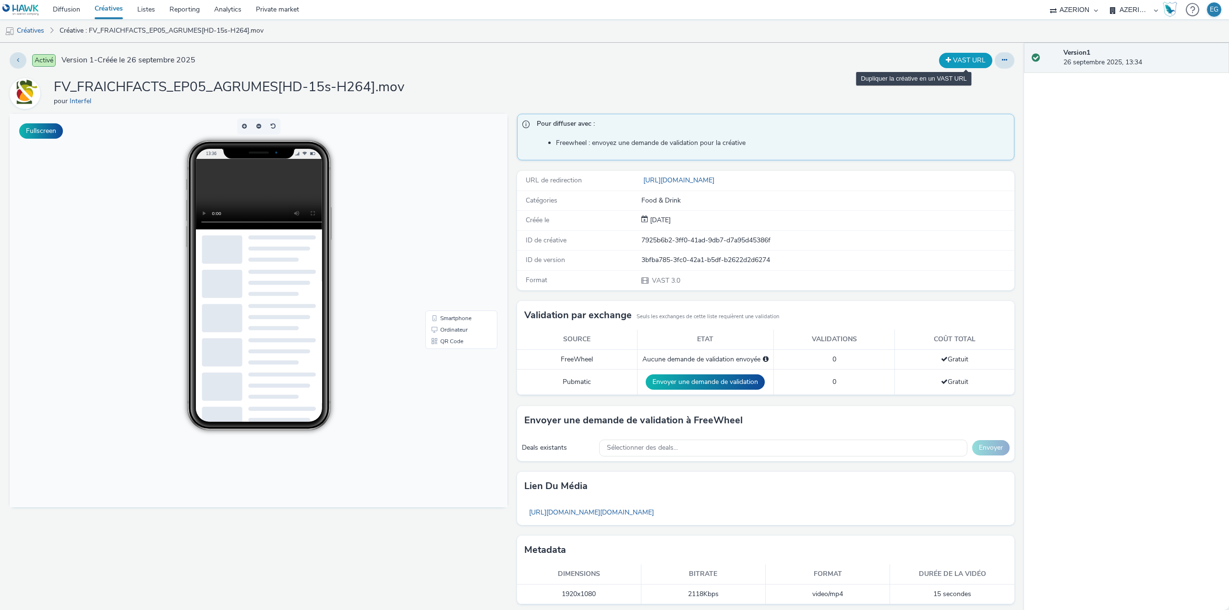
click at [943, 56] on button "VAST URL" at bounding box center [965, 60] width 53 height 15
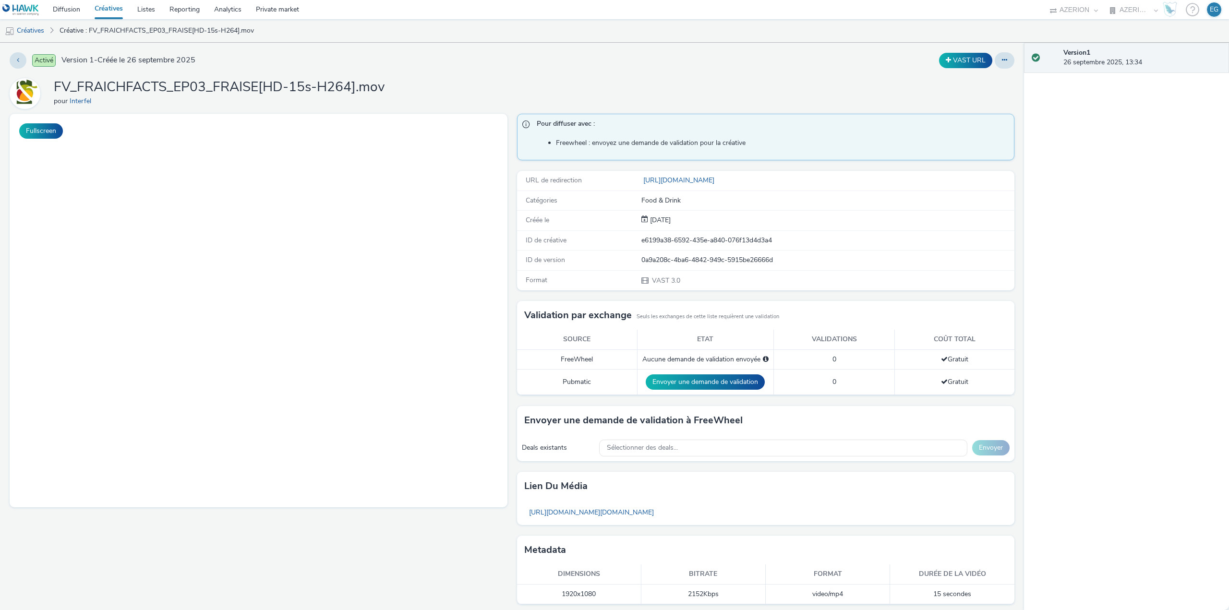
select select "79162ed7-0017-4339-93b0-3399b708648f"
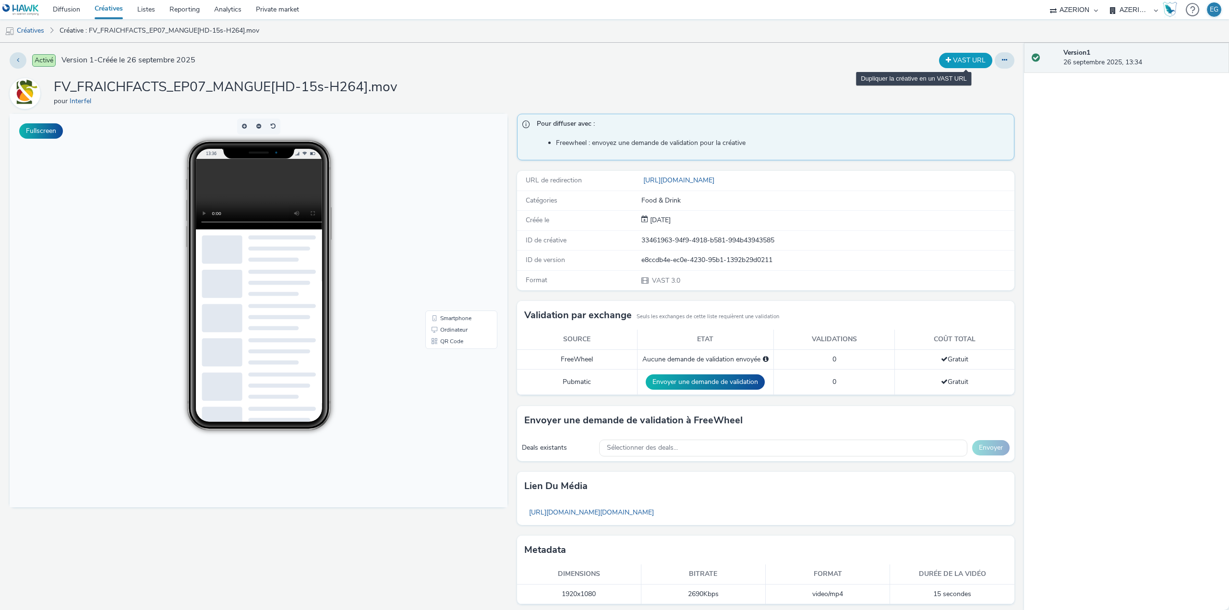
click at [954, 60] on button "VAST URL" at bounding box center [965, 60] width 53 height 15
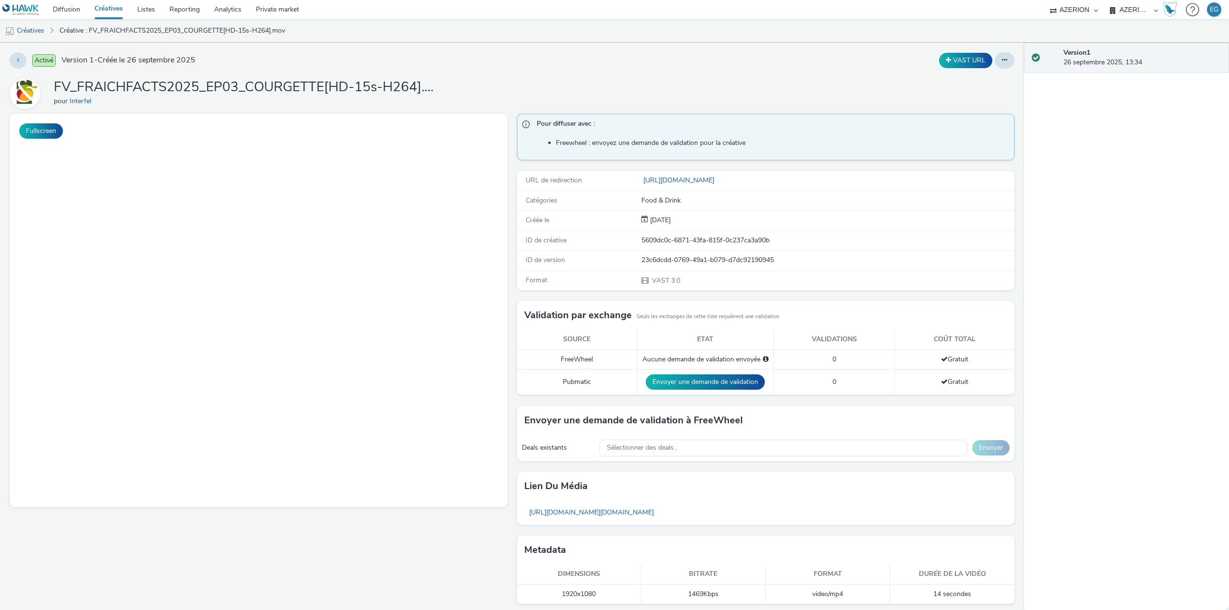
select select "79162ed7-0017-4339-93b0-3399b708648f"
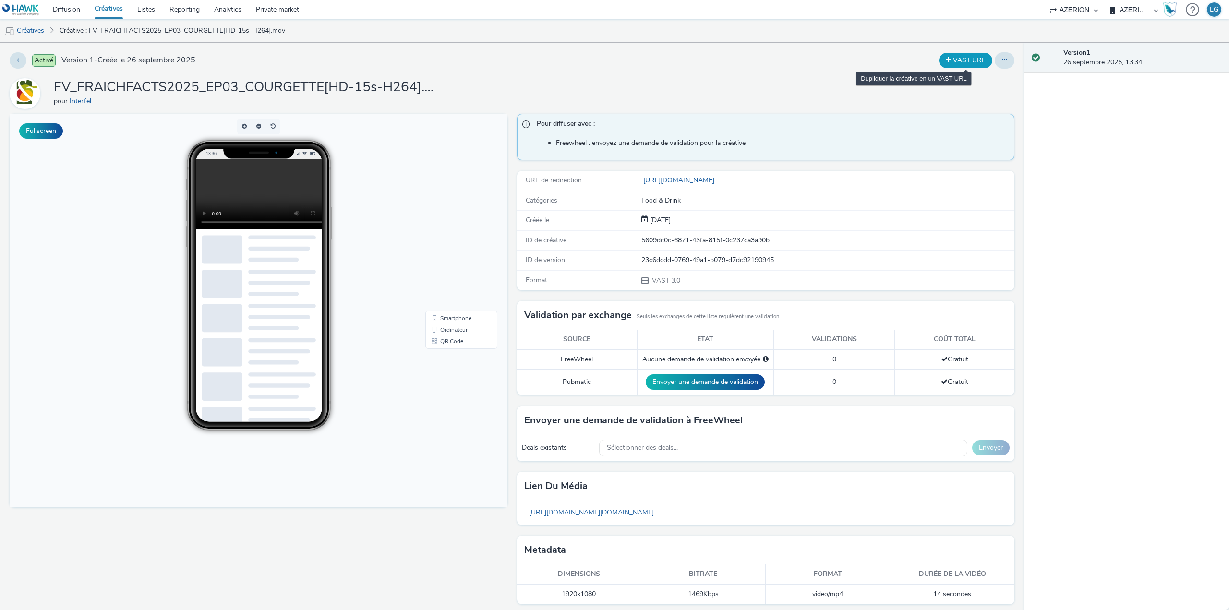
click at [956, 60] on button "VAST URL" at bounding box center [965, 60] width 53 height 15
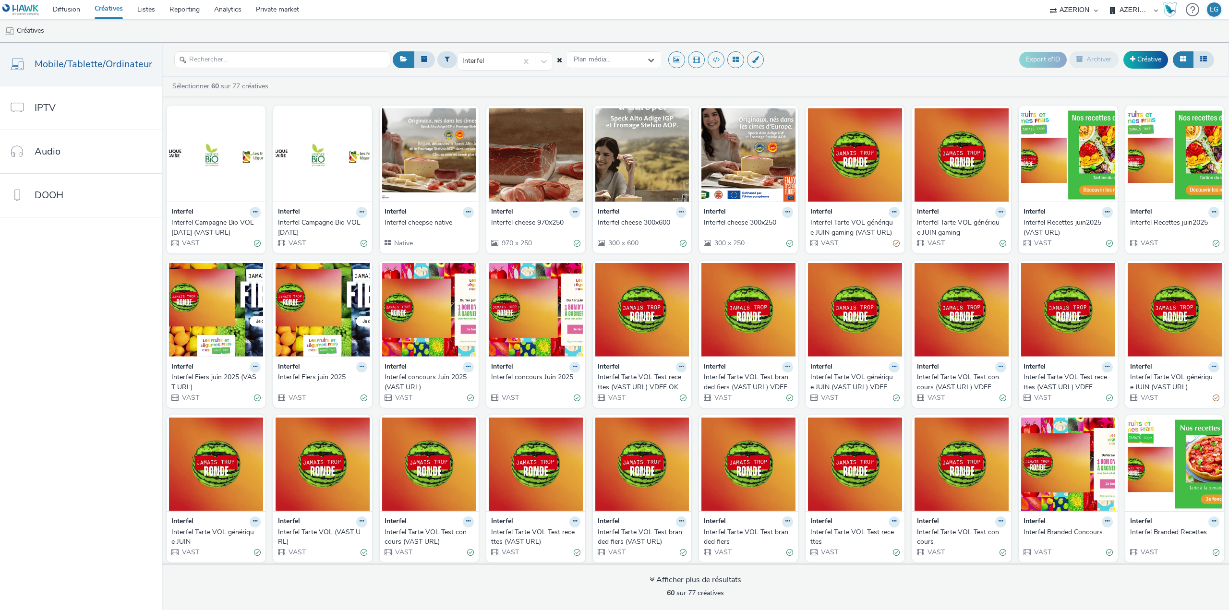
select select "79162ed7-0017-4339-93b0-3399b708648f"
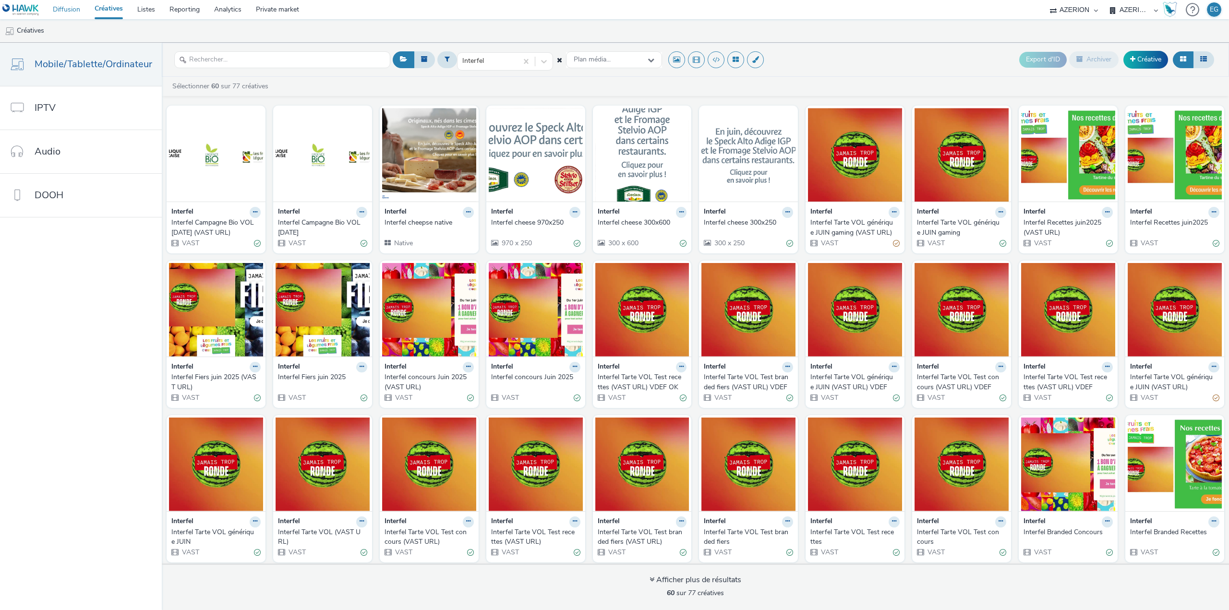
scroll to position [467, 0]
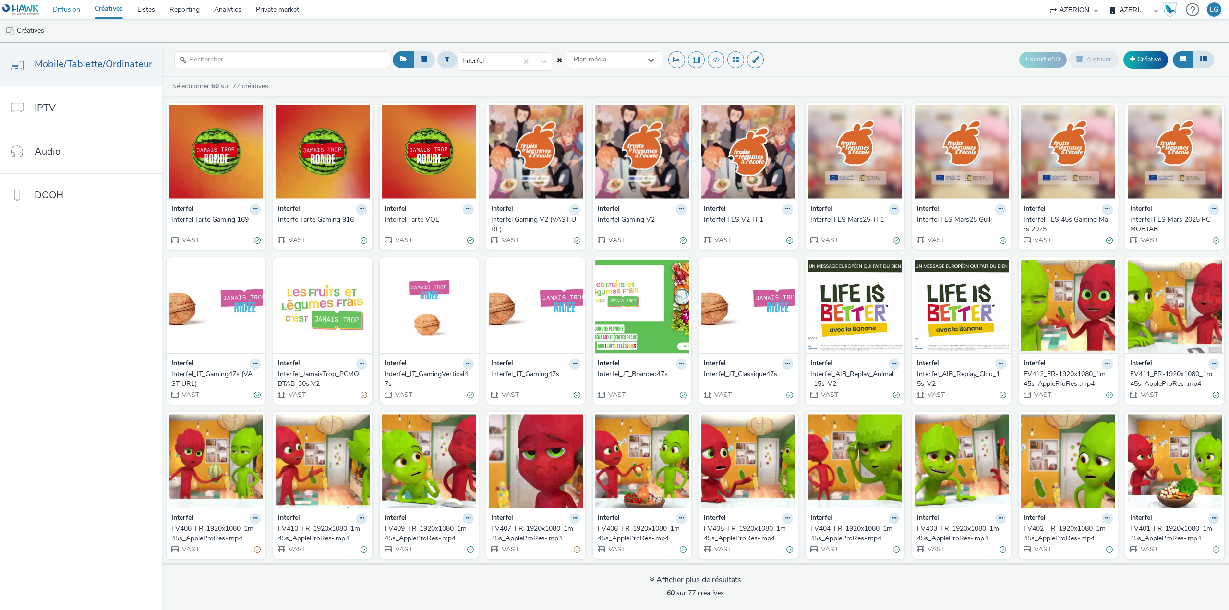
click at [71, 8] on link "Diffusion" at bounding box center [67, 9] width 42 height 19
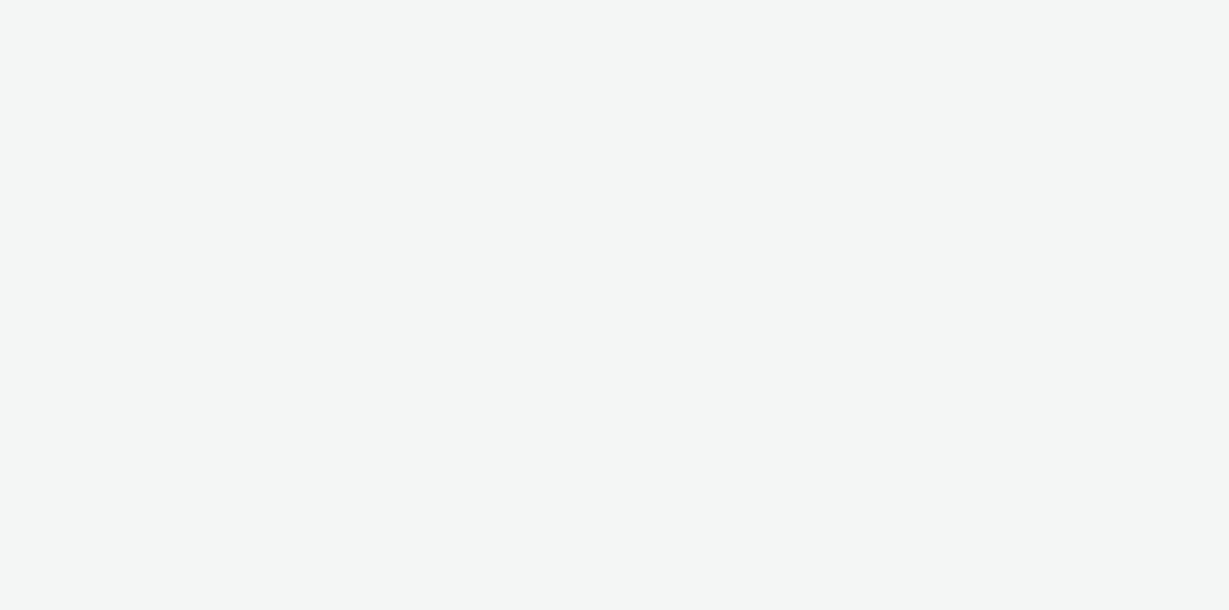
select select "79162ed7-0017-4339-93b0-3399b708648f"
